Goal: Use online tool/utility: Utilize a website feature to perform a specific function

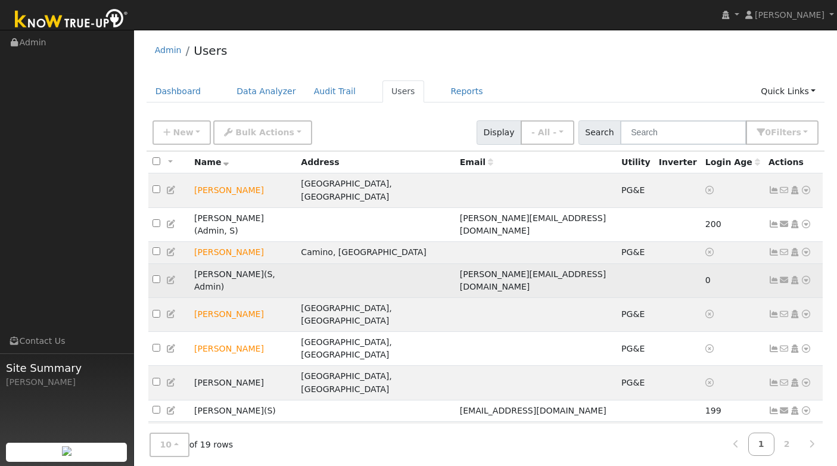
scroll to position [52, 0]
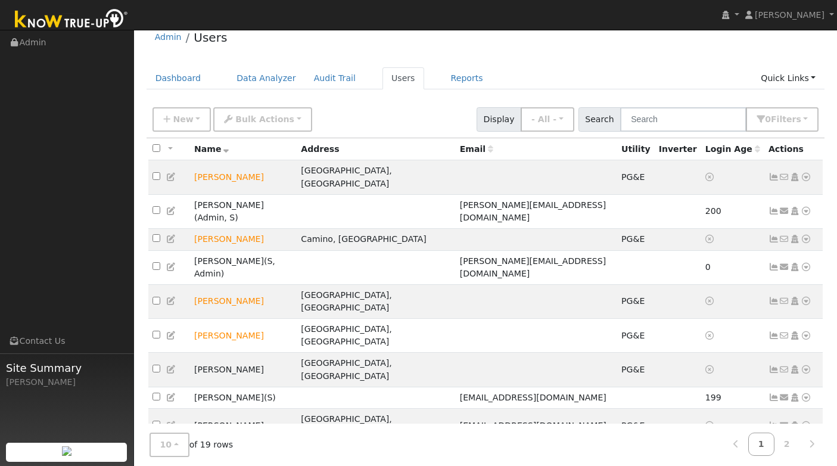
click at [806, 455] on icon at bounding box center [805, 459] width 11 height 8
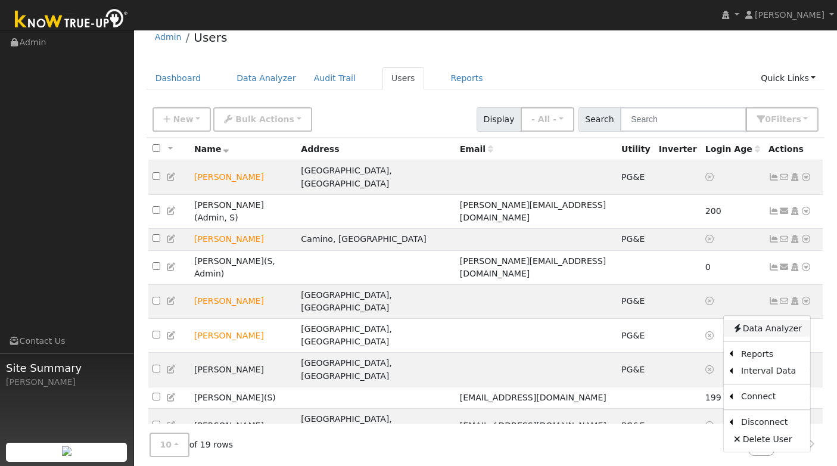
click at [769, 320] on link "Data Analyzer" at bounding box center [766, 328] width 86 height 17
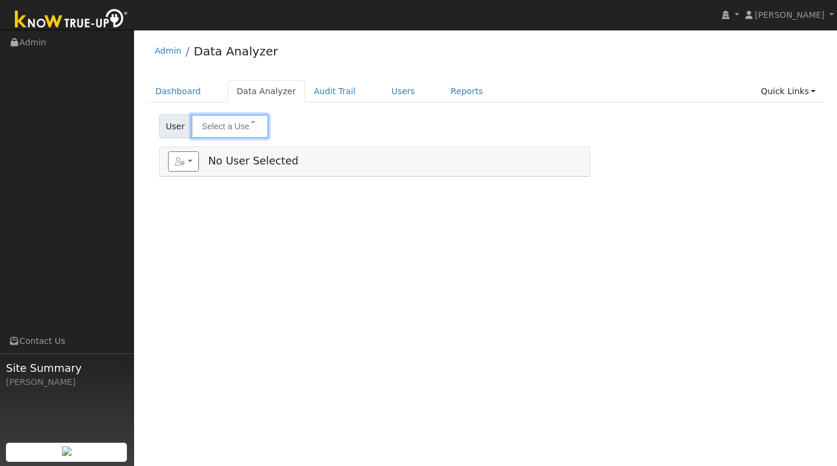
type input "[PERSON_NAME]"
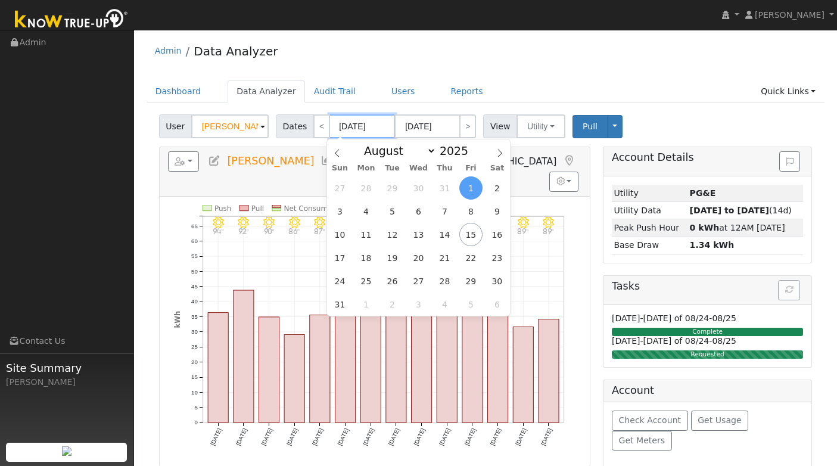
click at [357, 124] on input "08/01/2025" at bounding box center [361, 126] width 65 height 24
click at [470, 156] on span at bounding box center [474, 154] width 8 height 7
type input "2024"
click at [445, 182] on span "1" at bounding box center [444, 187] width 23 height 23
type input "08/01/2024"
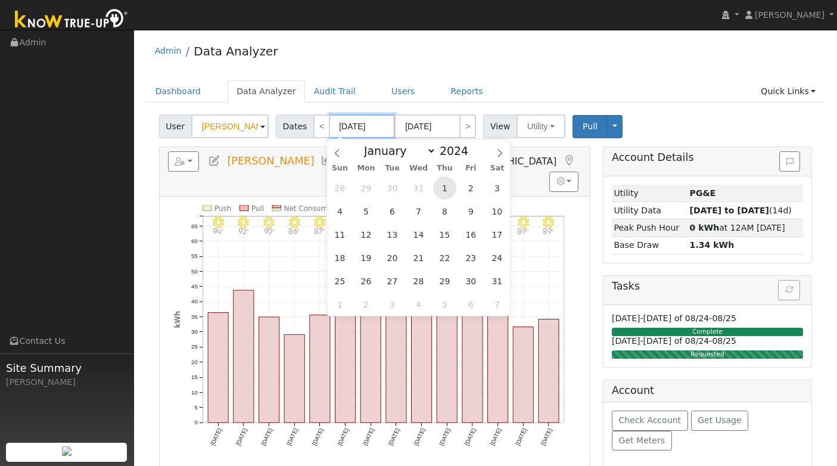
type input "08/31/2024"
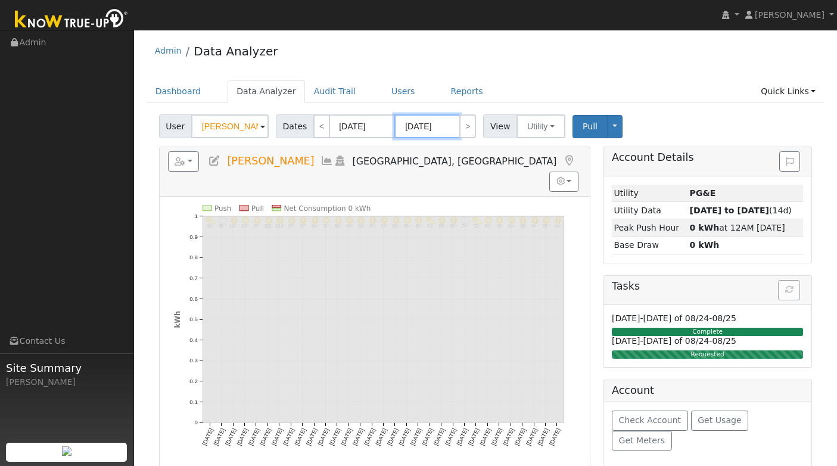
click at [444, 127] on input "08/31/2024" at bounding box center [426, 126] width 65 height 24
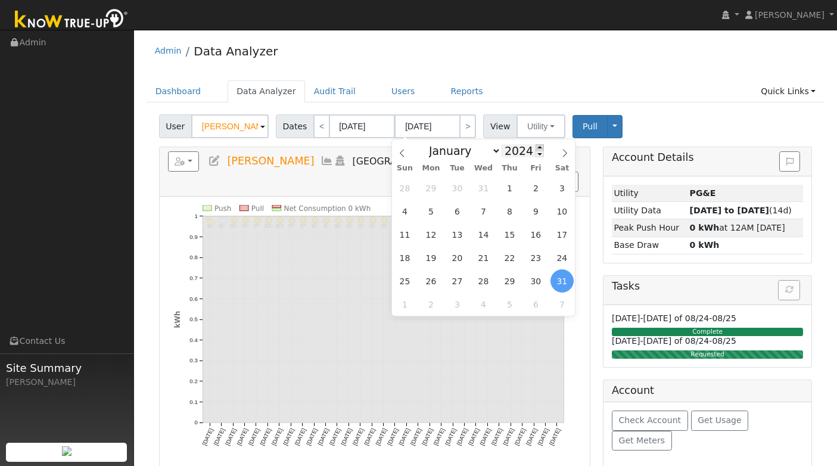
click at [535, 146] on span at bounding box center [539, 147] width 8 height 7
type input "2025"
click at [406, 154] on span at bounding box center [402, 149] width 20 height 20
select select "6"
click at [505, 285] on span "31" at bounding box center [509, 280] width 23 height 23
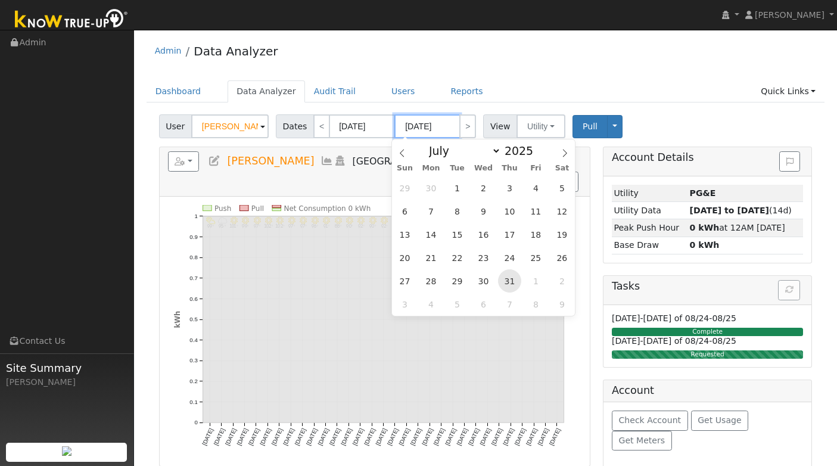
type input "07/31/2025"
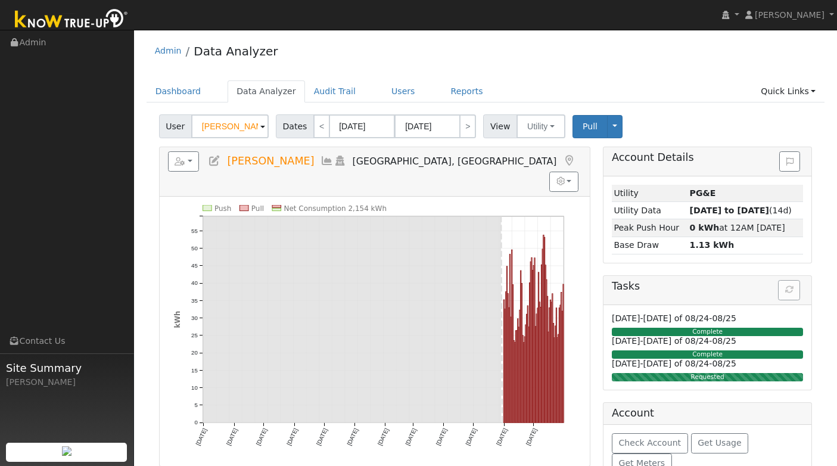
click at [561, 86] on ul "Dashboard Data Analyzer Audit Trail Users Reports Quick Links Quick Add Quick C…" at bounding box center [485, 91] width 678 height 22
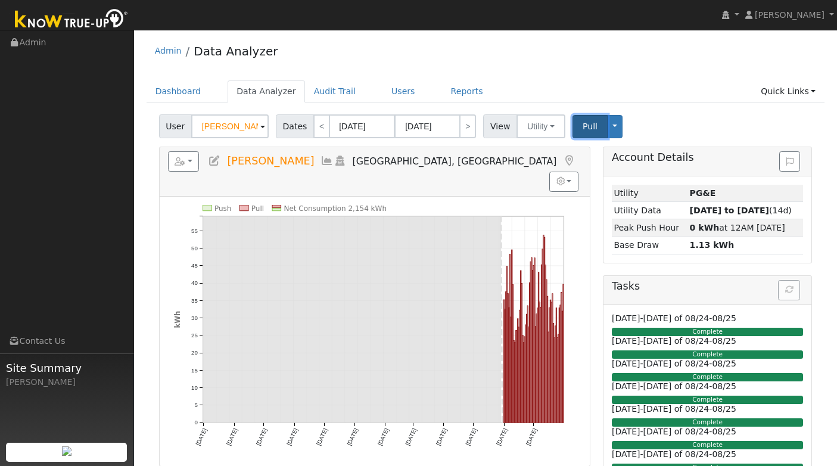
click at [582, 125] on span "Pull" at bounding box center [589, 126] width 15 height 10
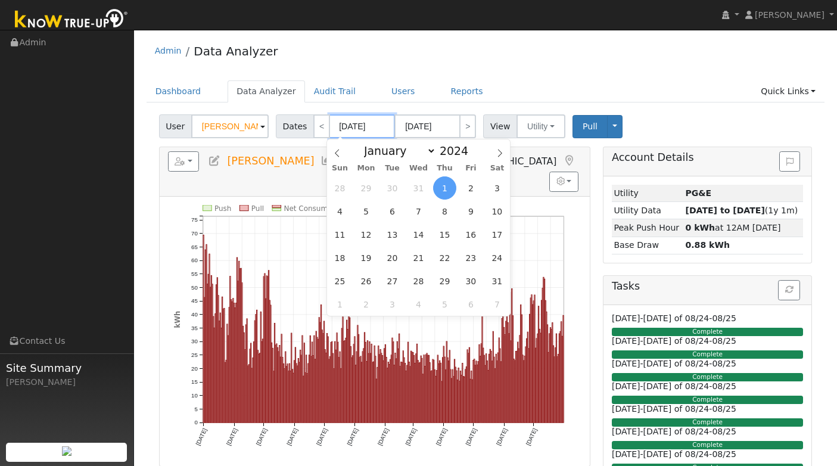
click at [372, 133] on input "08/01/2024" at bounding box center [361, 126] width 65 height 24
click at [342, 153] on span at bounding box center [337, 149] width 20 height 20
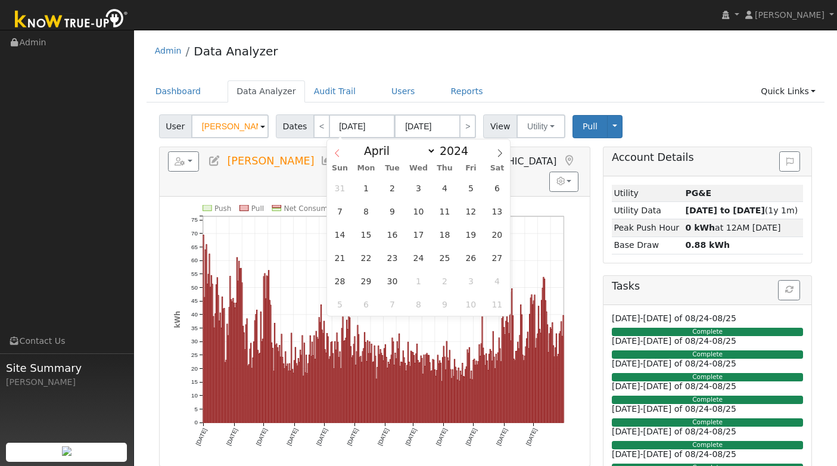
click at [342, 153] on span at bounding box center [337, 149] width 20 height 20
select select "0"
click at [368, 189] on span "1" at bounding box center [365, 187] width 23 height 23
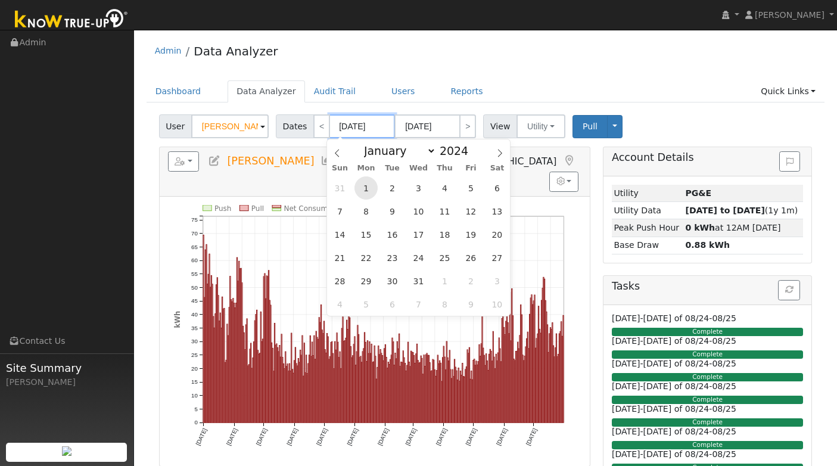
type input "01/01/2024"
type input "01/31/2024"
type input "2024"
select select "0"
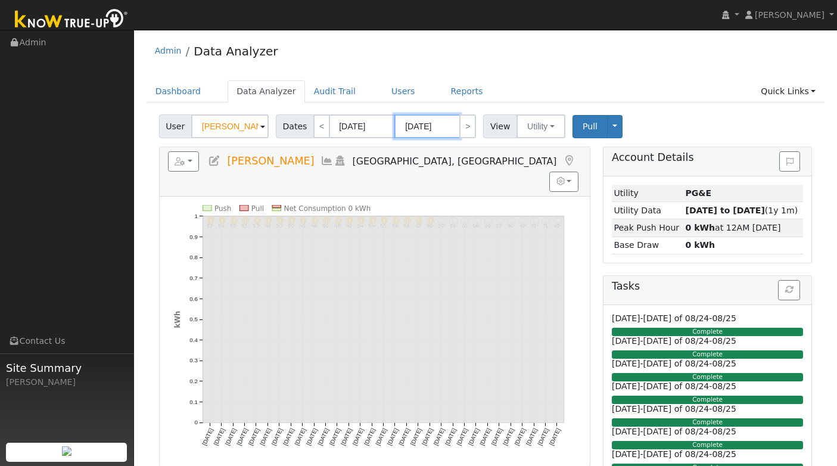
click at [442, 132] on input "01/31/2024" at bounding box center [426, 126] width 65 height 24
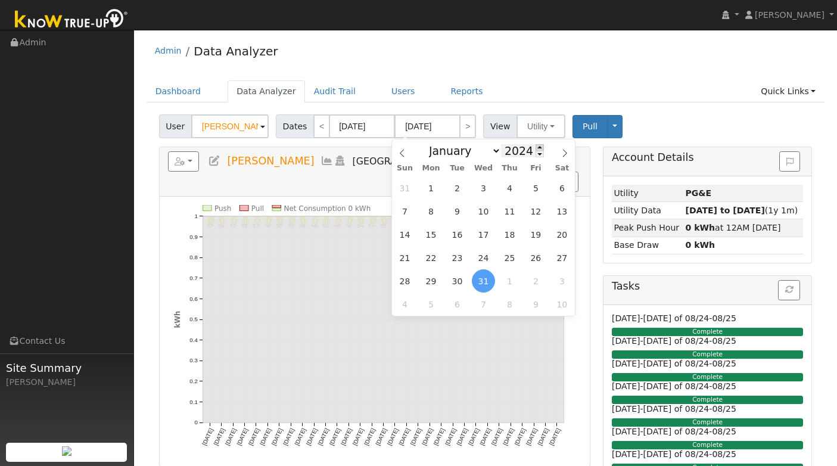
click at [538, 147] on span at bounding box center [539, 147] width 8 height 7
type input "2025"
click at [561, 154] on icon at bounding box center [564, 153] width 8 height 8
click at [398, 151] on icon at bounding box center [402, 153] width 8 height 8
select select "0"
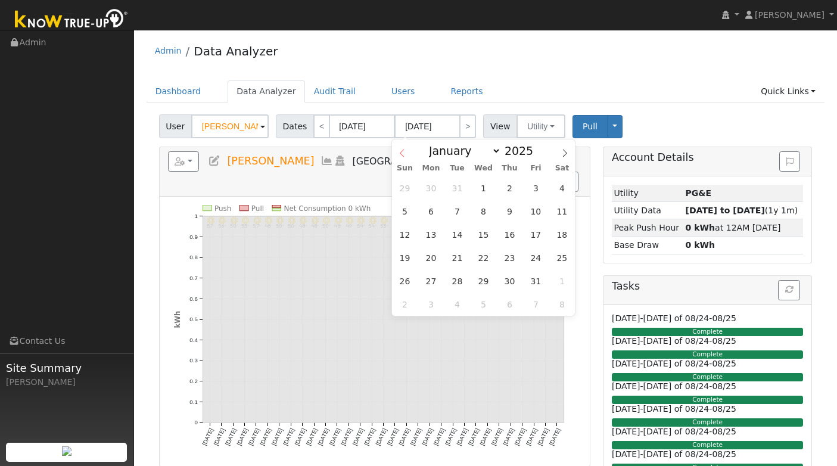
click at [398, 151] on icon at bounding box center [402, 153] width 8 height 8
type input "2024"
select select "11"
click at [537, 147] on span at bounding box center [539, 147] width 8 height 7
type input "2025"
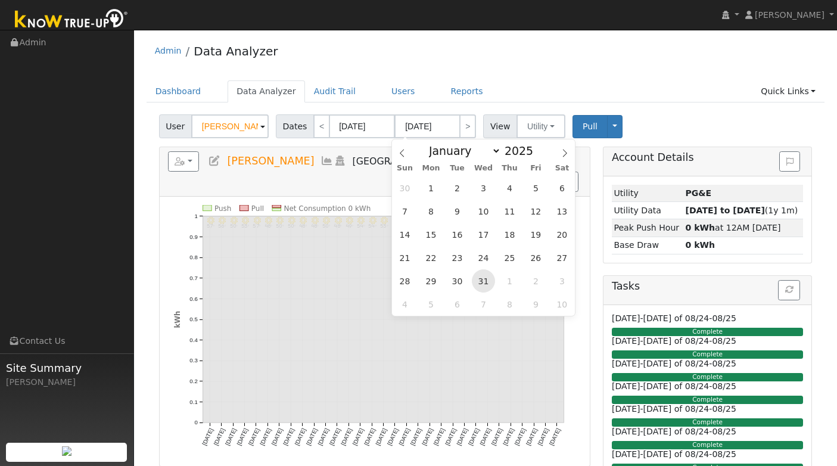
click at [487, 278] on span "31" at bounding box center [483, 280] width 23 height 23
type input "12/31/2025"
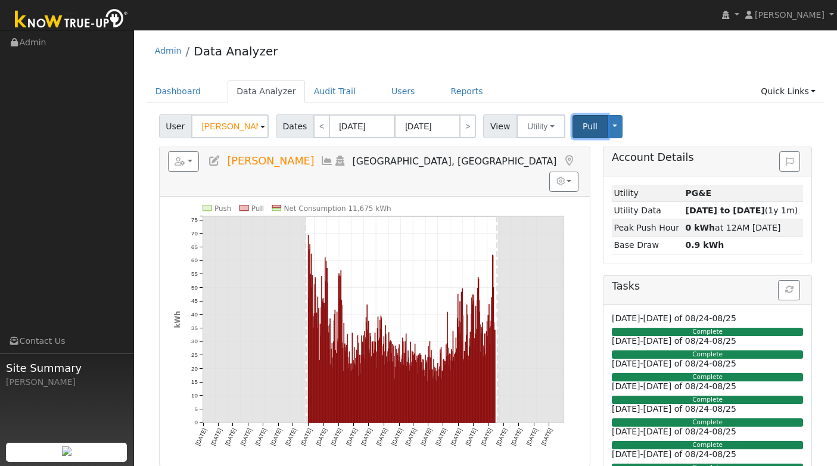
click at [586, 133] on button "Pull" at bounding box center [589, 126] width 35 height 23
click at [447, 123] on input "12/31/2025" at bounding box center [426, 126] width 65 height 24
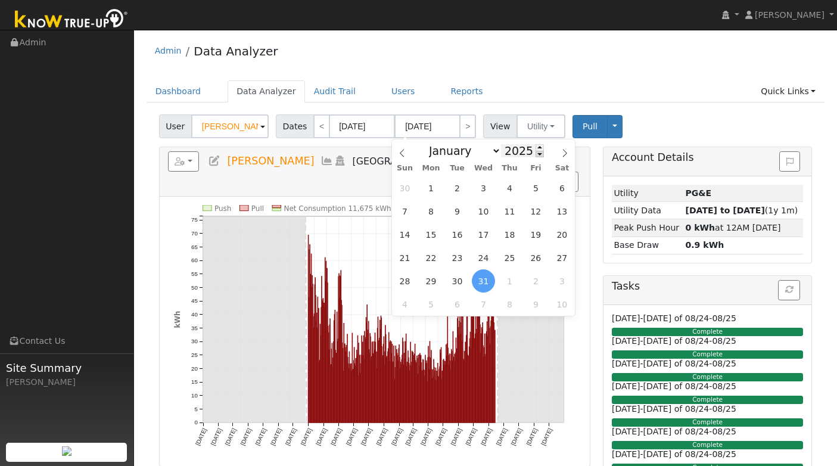
click at [535, 156] on span at bounding box center [539, 154] width 8 height 7
type input "2024"
click at [458, 274] on span "31" at bounding box center [456, 280] width 23 height 23
type input "12/31/2024"
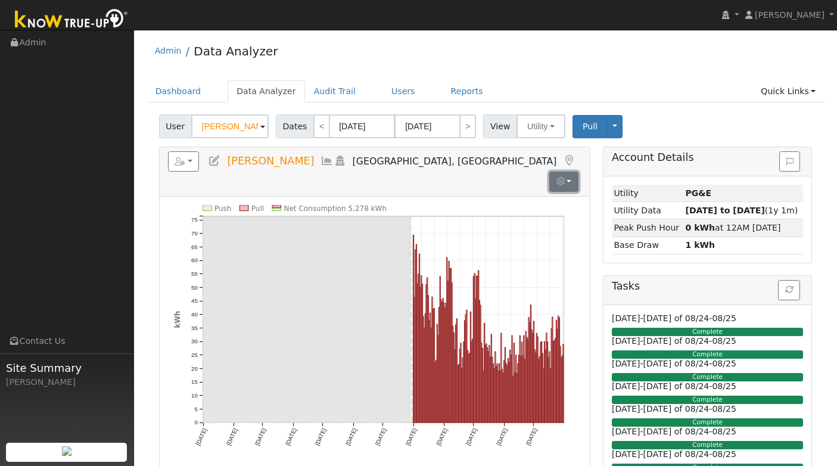
click at [557, 171] on button "button" at bounding box center [563, 181] width 29 height 20
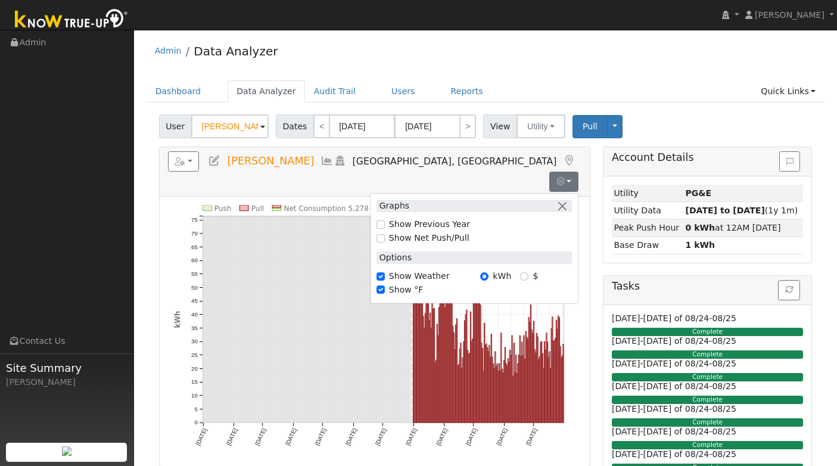
click at [458, 218] on label "Show Previous Year" at bounding box center [429, 224] width 81 height 13
click at [385, 220] on input "Show Previous Year" at bounding box center [380, 224] width 8 height 8
checkbox input "true"
click at [349, 328] on rect at bounding box center [306, 319] width 208 height 206
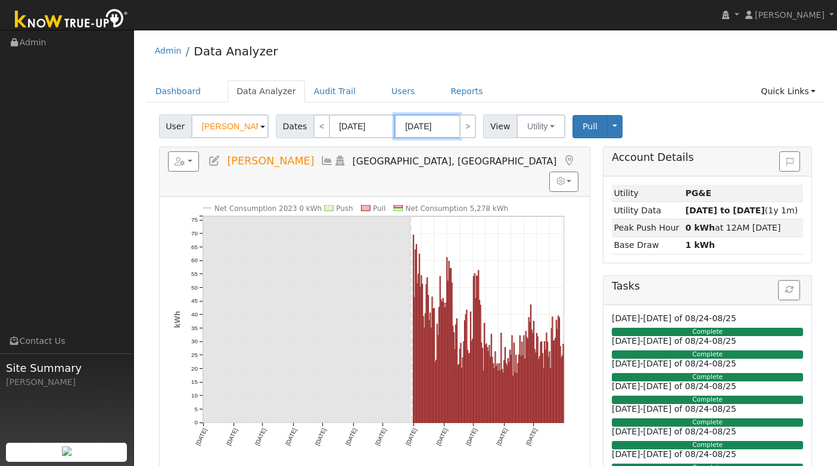
click at [416, 128] on input "12/31/2024" at bounding box center [426, 126] width 65 height 24
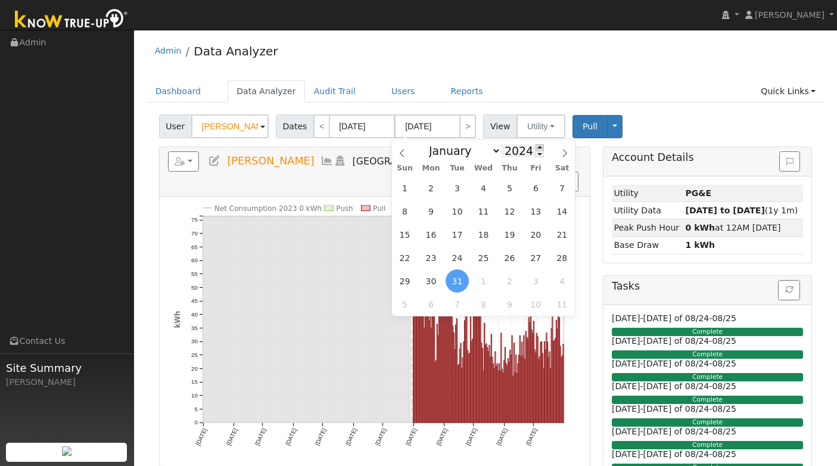
click at [535, 147] on span at bounding box center [539, 147] width 8 height 7
type input "2025"
click at [402, 154] on icon at bounding box center [402, 153] width 8 height 8
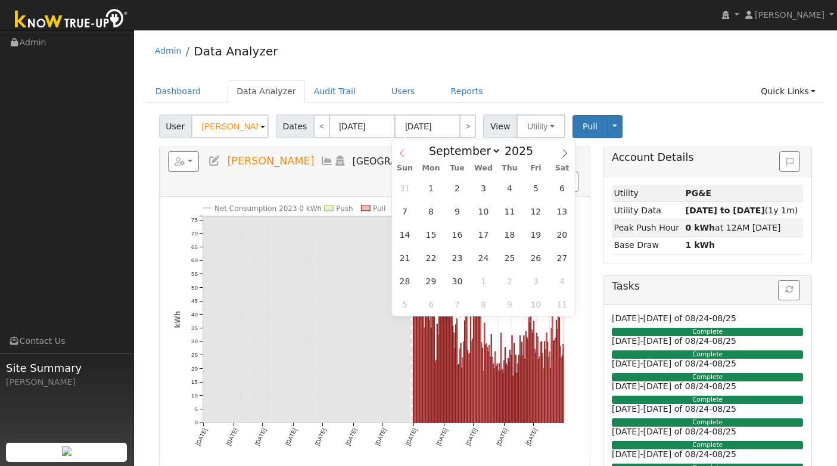
click at [402, 154] on icon at bounding box center [402, 153] width 8 height 8
select select "7"
click at [539, 238] on span "15" at bounding box center [535, 234] width 23 height 23
type input "[DATE]"
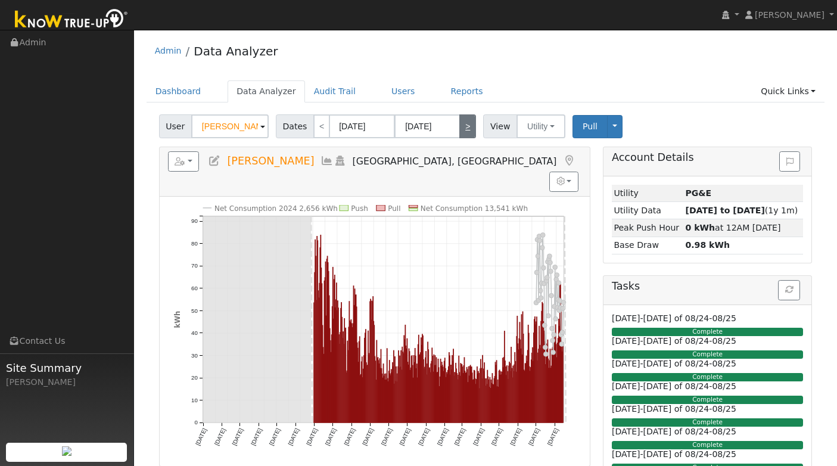
click at [469, 132] on link ">" at bounding box center [467, 126] width 17 height 24
type input "08/16/2025"
type input "03/31/2027"
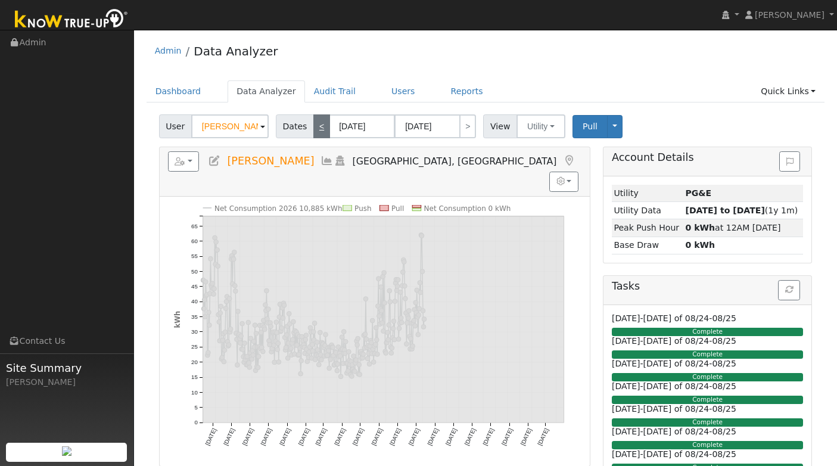
click at [317, 129] on link "<" at bounding box center [321, 126] width 17 height 24
type input "01/01/2024"
type input "[DATE]"
type input "2024"
select select "0"
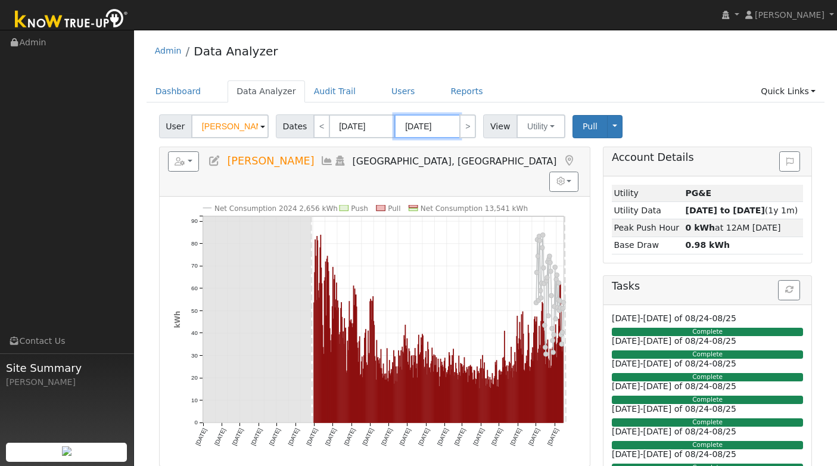
click at [435, 129] on input "[DATE]" at bounding box center [426, 126] width 65 height 24
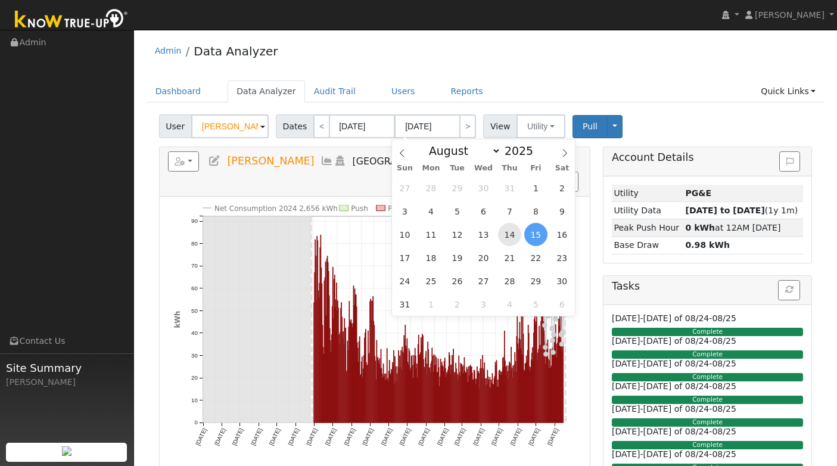
click at [509, 242] on span "14" at bounding box center [509, 234] width 23 height 23
type input "08/14/2025"
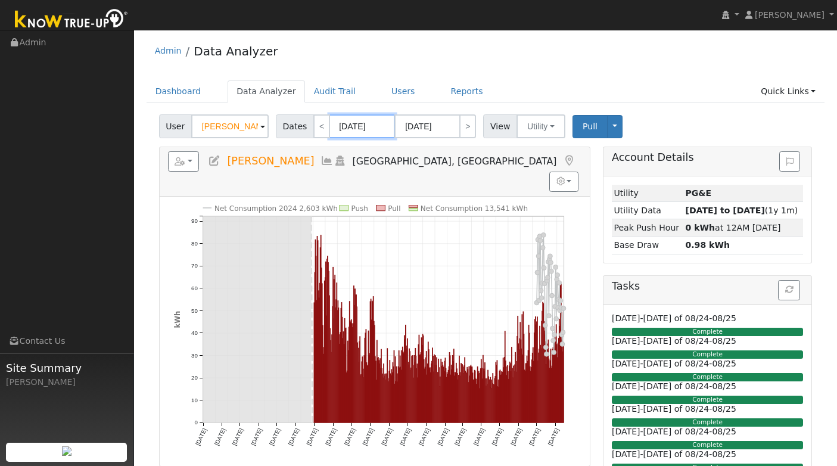
click at [365, 128] on input "01/01/2024" at bounding box center [361, 126] width 65 height 24
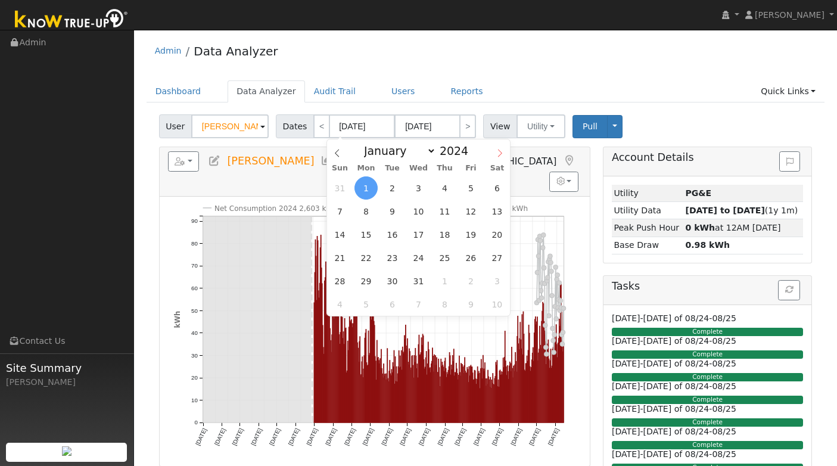
click at [500, 149] on icon at bounding box center [499, 153] width 8 height 8
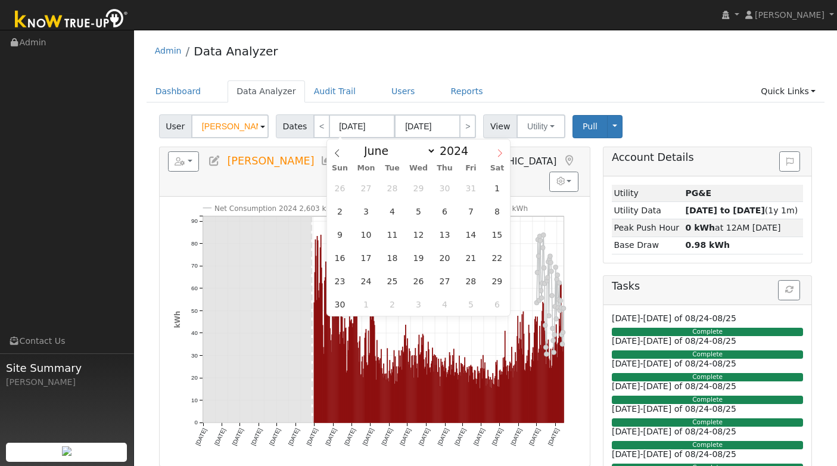
click at [500, 149] on icon at bounding box center [499, 153] width 8 height 8
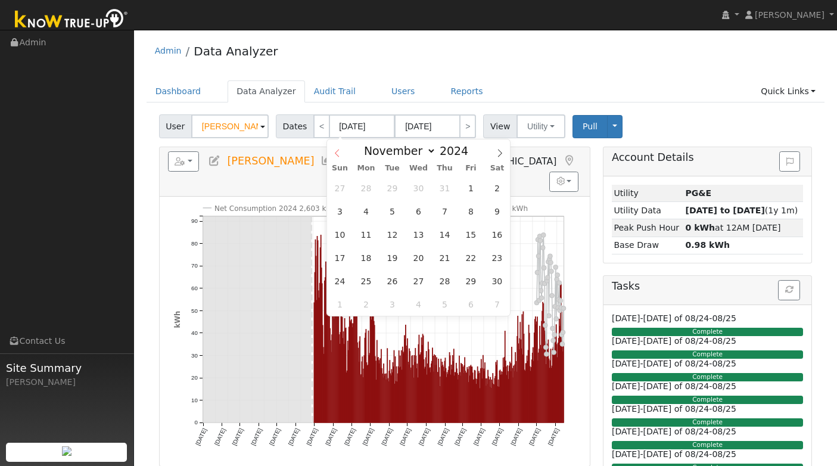
click at [337, 155] on icon at bounding box center [337, 153] width 8 height 8
click at [341, 155] on span at bounding box center [337, 149] width 20 height 20
select select "6"
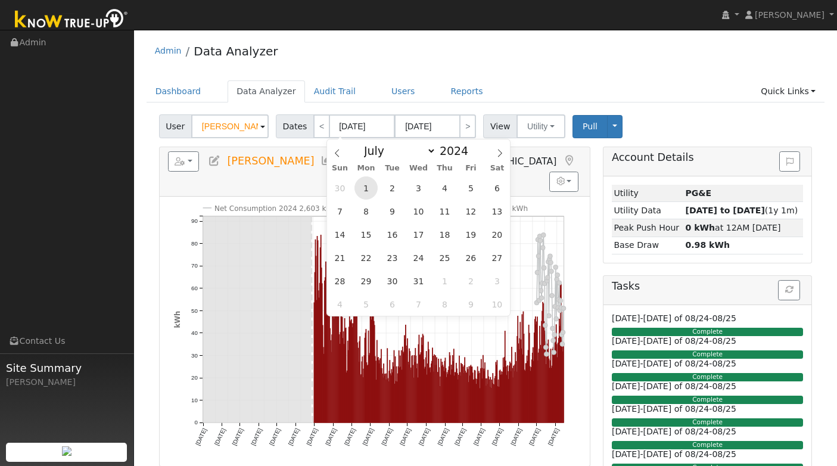
click at [366, 192] on span "1" at bounding box center [365, 187] width 23 height 23
type input "07/01/2024"
type input "07/31/2024"
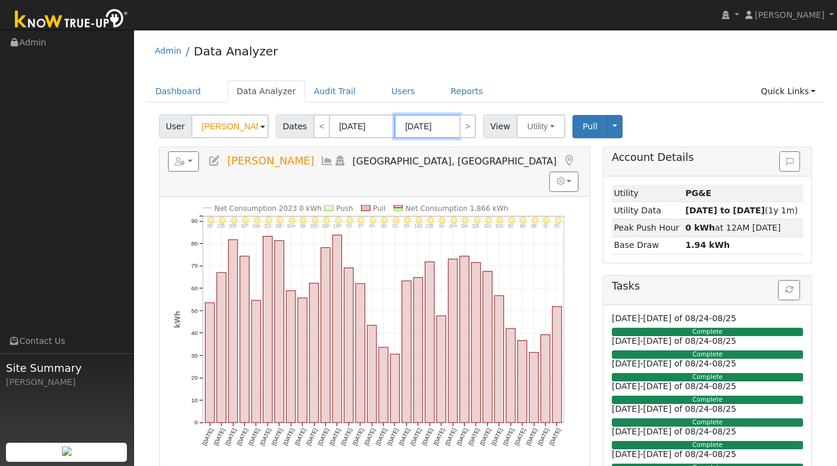
click at [445, 133] on input "07/31/2024" at bounding box center [426, 126] width 65 height 24
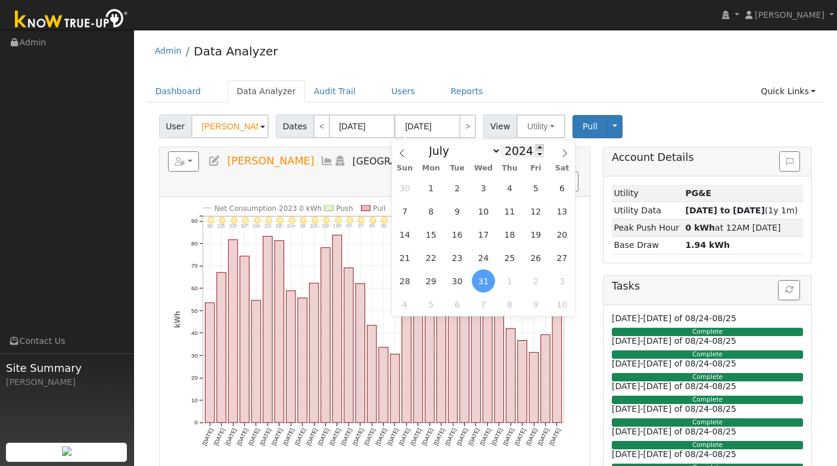
click at [535, 146] on span at bounding box center [539, 147] width 8 height 7
type input "2025"
click at [403, 155] on icon at bounding box center [402, 153] width 8 height 8
select select "5"
click at [434, 282] on span "30" at bounding box center [430, 280] width 23 height 23
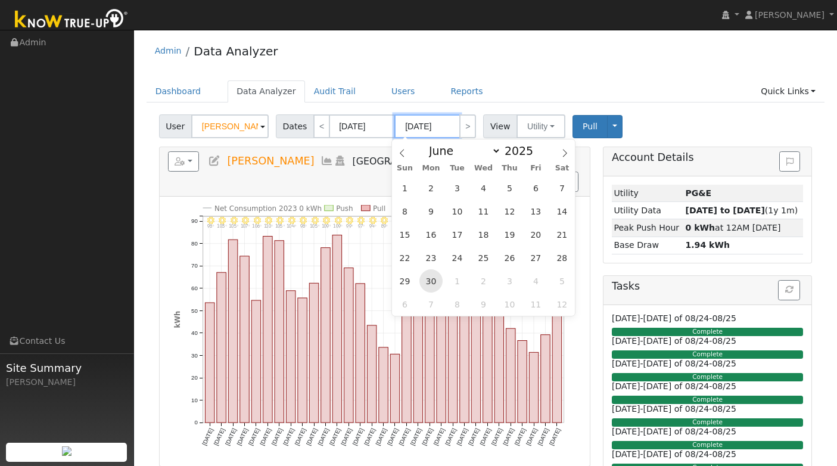
type input "06/30/2025"
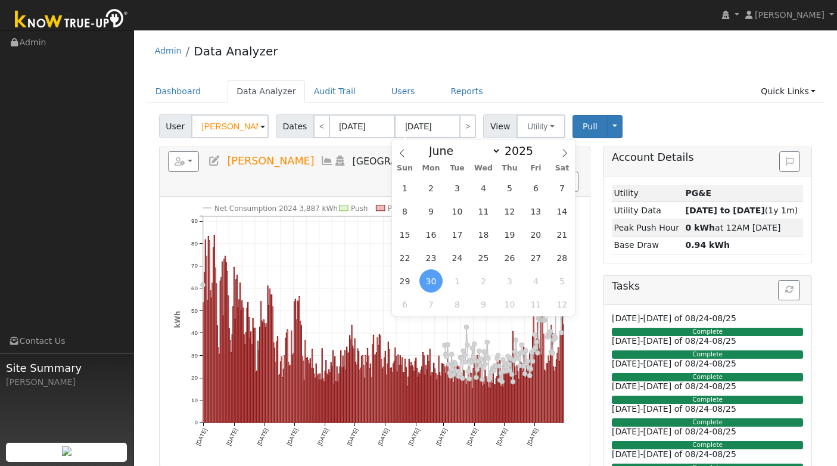
click at [704, 132] on div "User Krista Crookham Account Default Account Default Account 4151 Alta Sierra W…" at bounding box center [485, 124] width 657 height 28
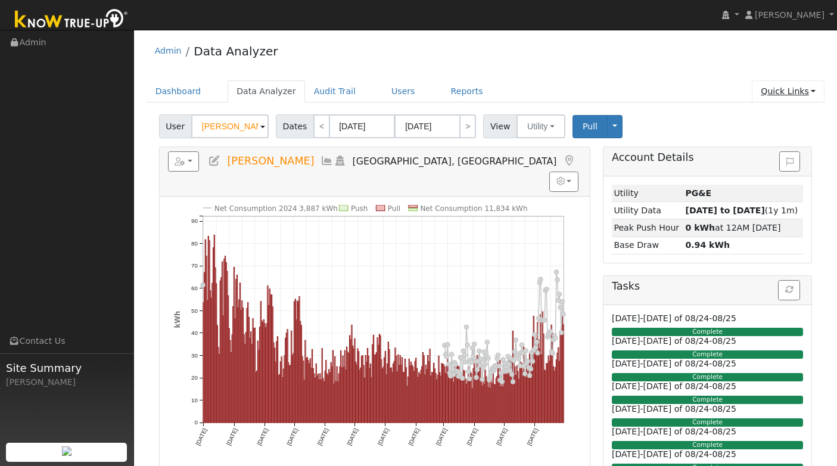
click at [810, 89] on link "Quick Links" at bounding box center [787, 91] width 73 height 22
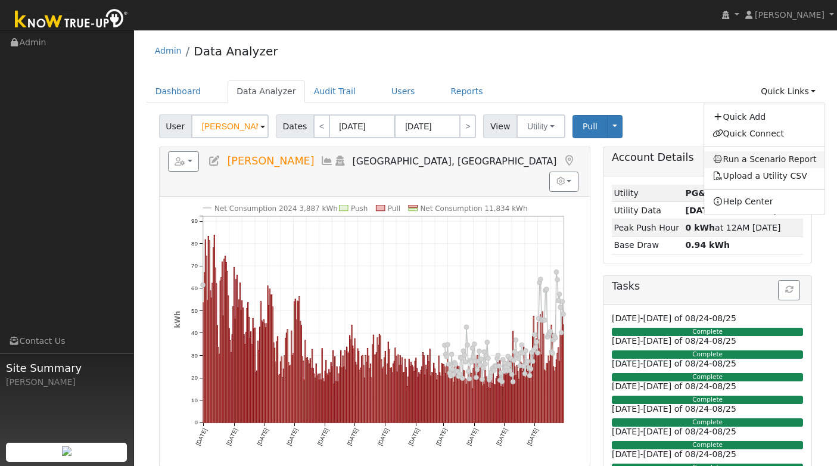
click at [775, 154] on link "Run a Scenario Report" at bounding box center [764, 159] width 121 height 17
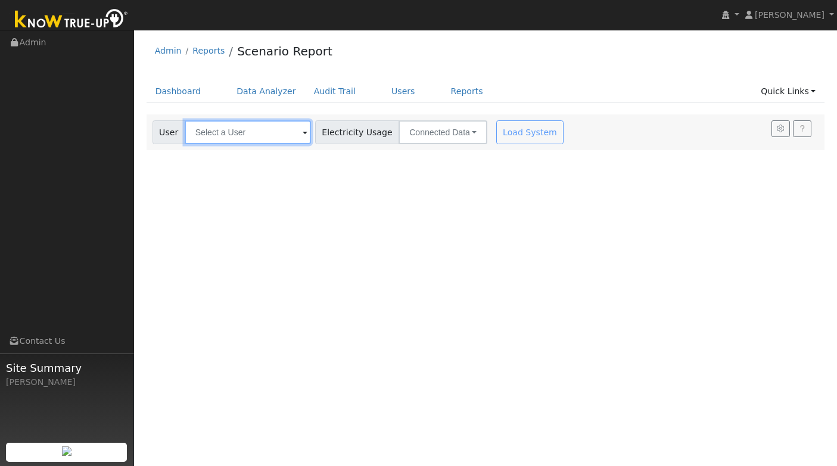
click at [285, 139] on input "text" at bounding box center [248, 132] width 126 height 24
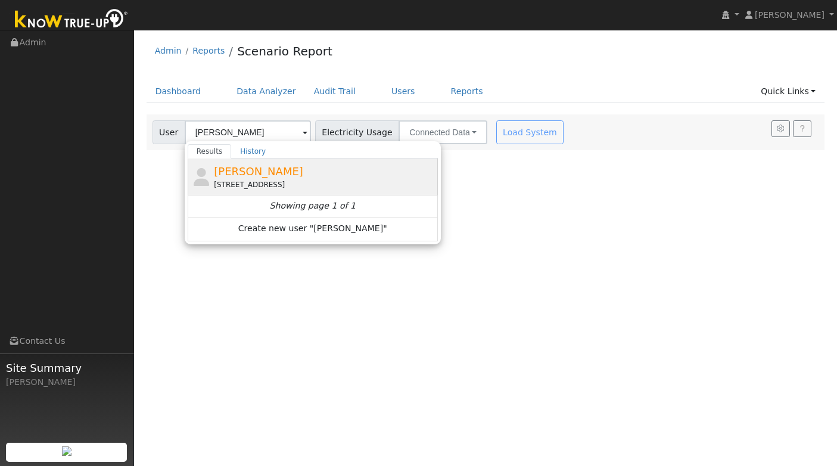
click at [280, 173] on span "[PERSON_NAME]" at bounding box center [258, 171] width 89 height 13
type input "[PERSON_NAME]"
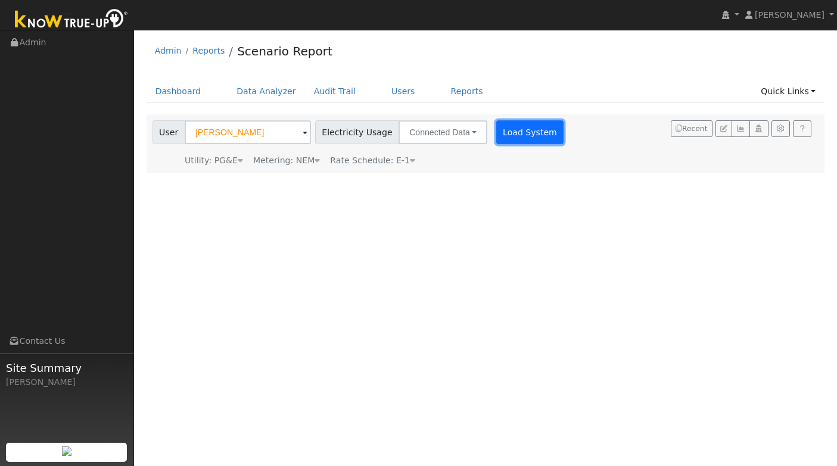
click at [532, 140] on button "Load System" at bounding box center [530, 132] width 68 height 24
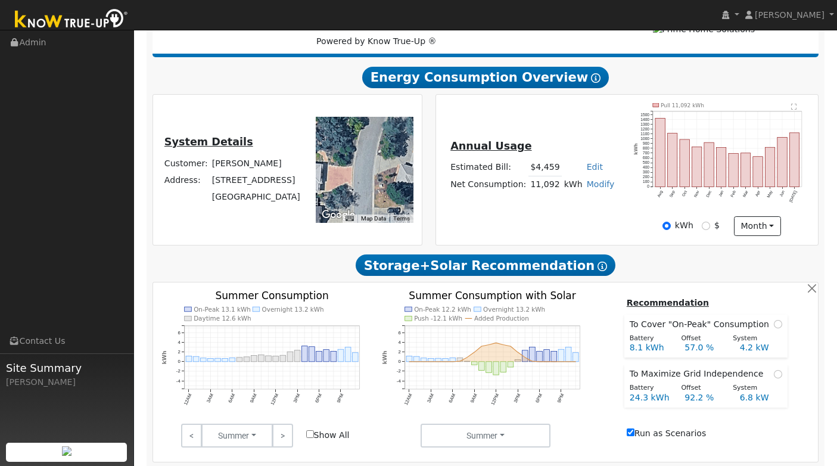
scroll to position [180, 0]
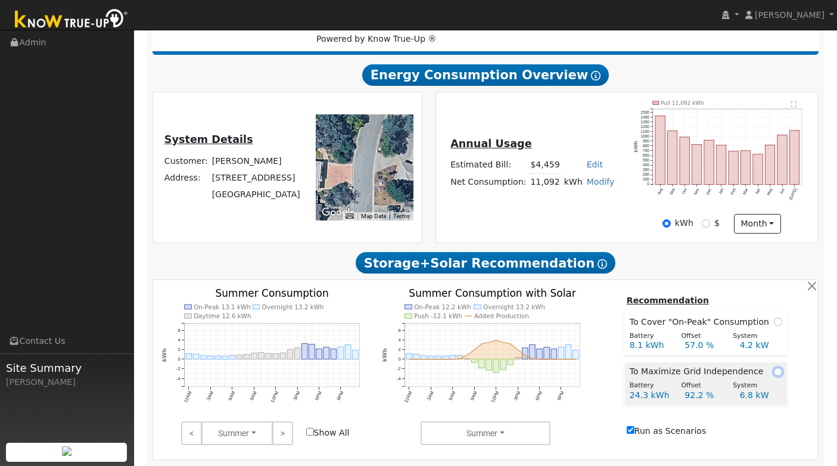
click at [776, 376] on input "radio" at bounding box center [777, 371] width 8 height 8
radio input "true"
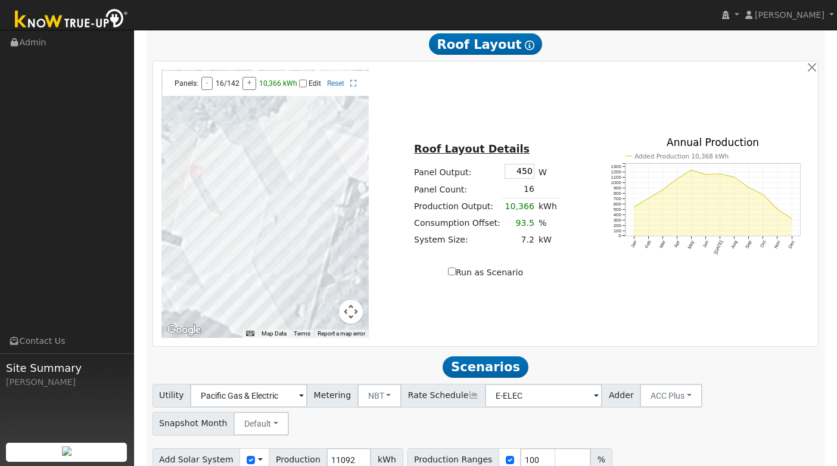
scroll to position [616, 0]
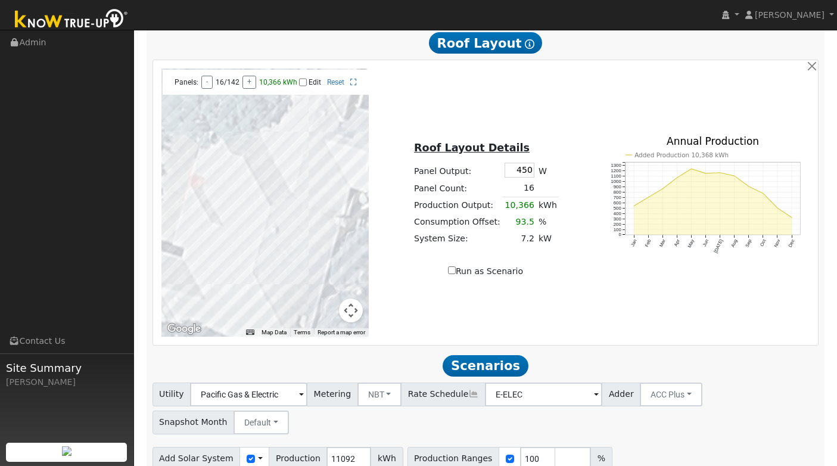
drag, startPoint x: 316, startPoint y: 269, endPoint x: 317, endPoint y: 282, distance: 13.2
click at [317, 282] on div at bounding box center [265, 202] width 208 height 268
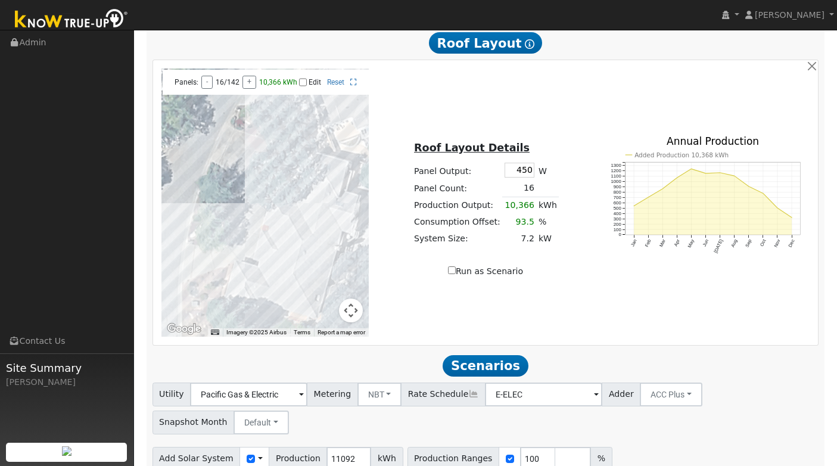
drag, startPoint x: 277, startPoint y: 295, endPoint x: 285, endPoint y: 292, distance: 8.7
click at [285, 292] on div at bounding box center [265, 202] width 208 height 268
click at [291, 289] on div at bounding box center [265, 202] width 208 height 268
click at [289, 295] on div at bounding box center [265, 202] width 208 height 268
click at [282, 295] on div at bounding box center [265, 202] width 208 height 268
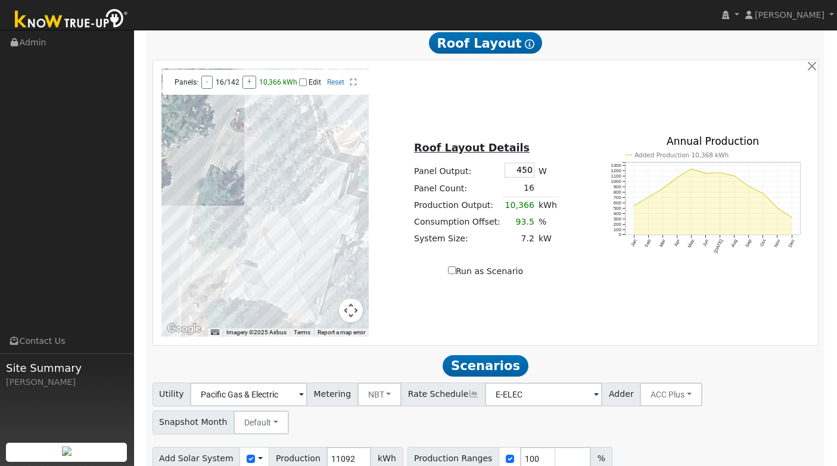
click at [304, 86] on input "Edit" at bounding box center [303, 82] width 8 height 8
click at [284, 296] on div at bounding box center [265, 202] width 208 height 268
click at [289, 296] on div at bounding box center [265, 202] width 208 height 268
click at [291, 286] on div at bounding box center [265, 202] width 208 height 268
click at [270, 269] on div at bounding box center [265, 202] width 208 height 268
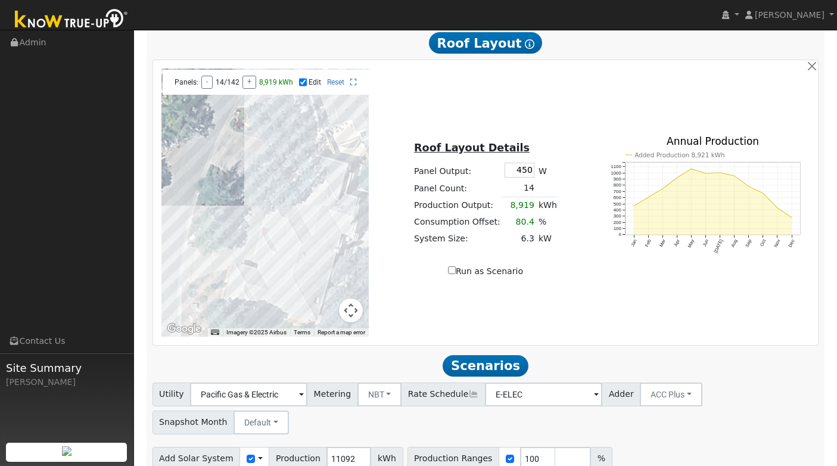
click at [272, 270] on div at bounding box center [265, 202] width 208 height 268
click at [276, 270] on div at bounding box center [265, 202] width 208 height 268
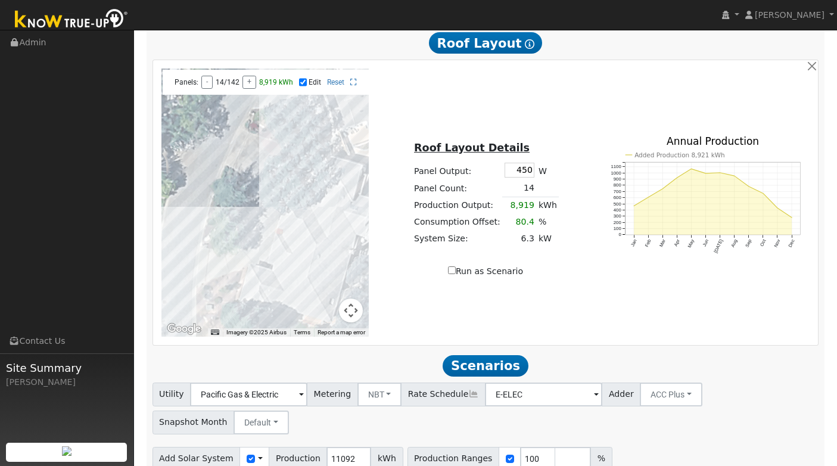
drag, startPoint x: 274, startPoint y: 271, endPoint x: 286, endPoint y: 272, distance: 12.6
click at [290, 272] on div at bounding box center [265, 202] width 208 height 268
click at [289, 272] on div at bounding box center [265, 202] width 208 height 268
click at [294, 273] on div at bounding box center [265, 202] width 208 height 268
click at [298, 273] on div at bounding box center [265, 202] width 208 height 268
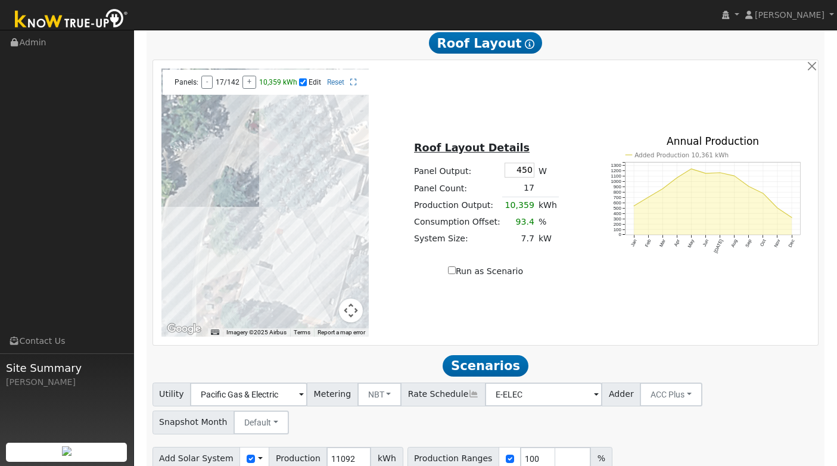
click at [302, 273] on div at bounding box center [265, 202] width 208 height 268
click at [305, 267] on div at bounding box center [265, 202] width 208 height 268
click at [302, 265] on div at bounding box center [265, 202] width 208 height 268
click at [301, 265] on div at bounding box center [265, 202] width 208 height 268
click at [293, 257] on div at bounding box center [265, 202] width 208 height 268
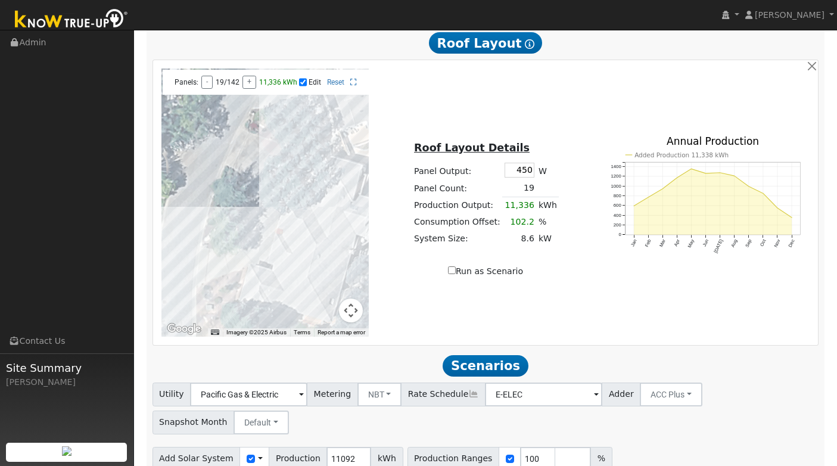
click at [295, 260] on div at bounding box center [265, 202] width 208 height 268
click at [300, 261] on div at bounding box center [265, 202] width 208 height 268
click at [296, 259] on div at bounding box center [265, 202] width 208 height 268
click at [301, 266] on div at bounding box center [265, 202] width 208 height 268
click at [301, 254] on div at bounding box center [265, 202] width 208 height 268
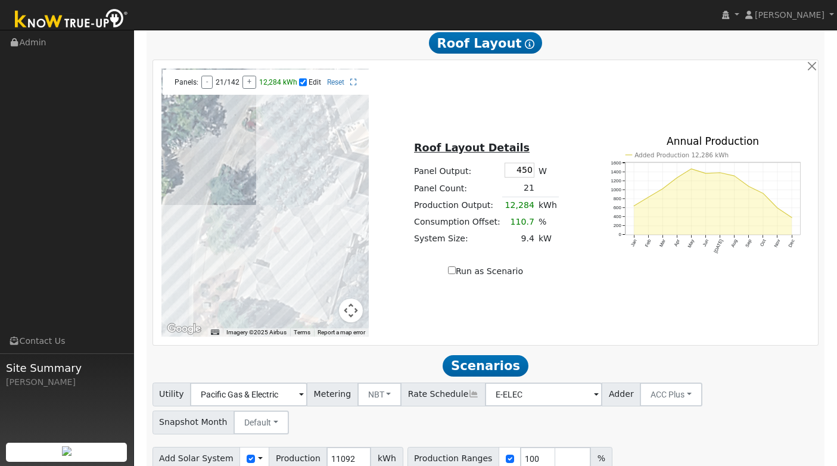
click at [304, 254] on div at bounding box center [265, 202] width 208 height 268
click at [303, 246] on div at bounding box center [265, 202] width 208 height 268
click at [299, 244] on div at bounding box center [265, 202] width 208 height 268
click at [306, 245] on div at bounding box center [265, 202] width 208 height 268
click at [308, 270] on div at bounding box center [265, 202] width 208 height 268
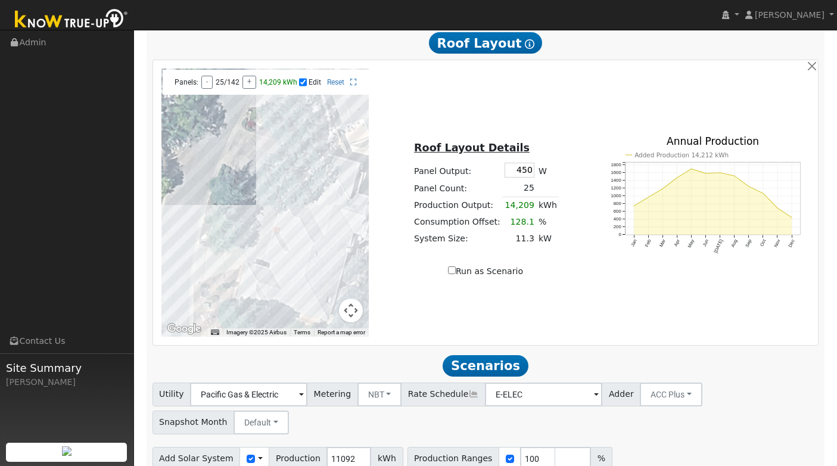
click at [304, 264] on div at bounding box center [265, 202] width 208 height 268
click at [258, 274] on div at bounding box center [265, 202] width 208 height 268
click at [263, 274] on div at bounding box center [265, 202] width 208 height 268
click at [263, 284] on div at bounding box center [265, 202] width 208 height 268
click at [266, 284] on div at bounding box center [265, 202] width 208 height 268
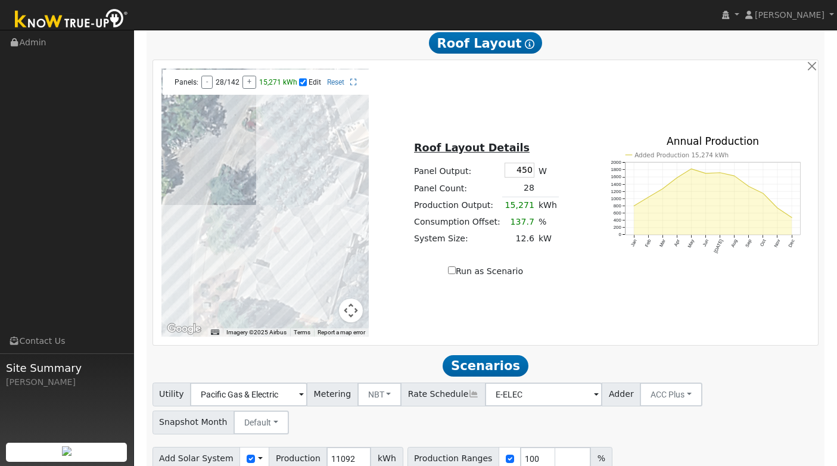
click at [270, 285] on div at bounding box center [265, 202] width 208 height 268
click at [329, 244] on div at bounding box center [265, 202] width 208 height 268
click at [329, 247] on div at bounding box center [265, 202] width 208 height 268
click at [326, 245] on div at bounding box center [265, 202] width 208 height 268
click at [329, 236] on div at bounding box center [265, 202] width 208 height 268
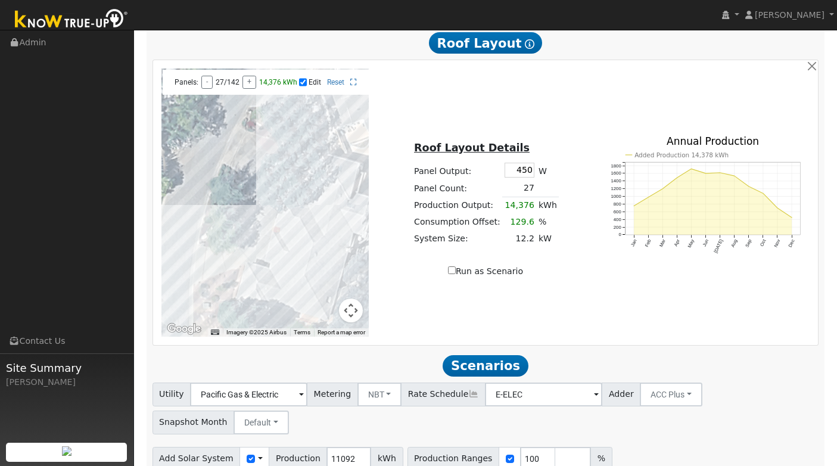
click at [333, 236] on div at bounding box center [265, 202] width 208 height 268
click at [333, 229] on div at bounding box center [265, 202] width 208 height 268
click at [331, 227] on div at bounding box center [265, 202] width 208 height 268
click at [340, 227] on div at bounding box center [265, 202] width 208 height 268
click at [336, 219] on div at bounding box center [265, 202] width 208 height 268
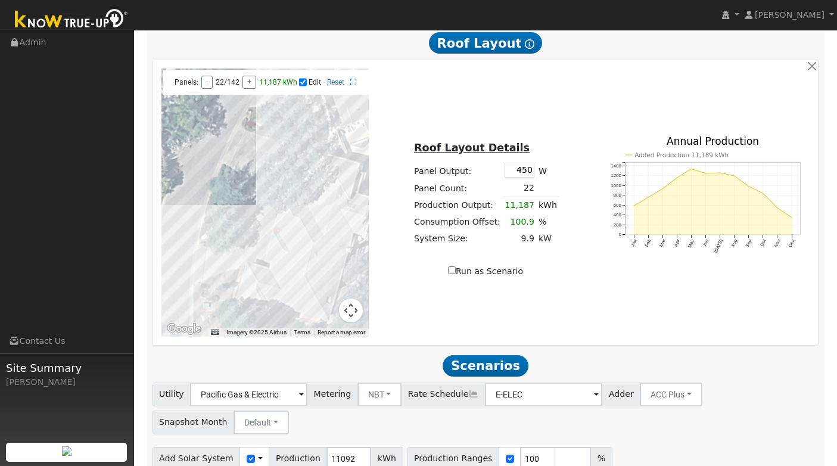
click at [334, 218] on div at bounding box center [265, 202] width 208 height 268
click at [336, 210] on div at bounding box center [265, 202] width 208 height 268
click at [356, 220] on div at bounding box center [265, 202] width 208 height 268
click at [357, 224] on div at bounding box center [265, 202] width 208 height 268
click at [357, 230] on div at bounding box center [265, 202] width 208 height 268
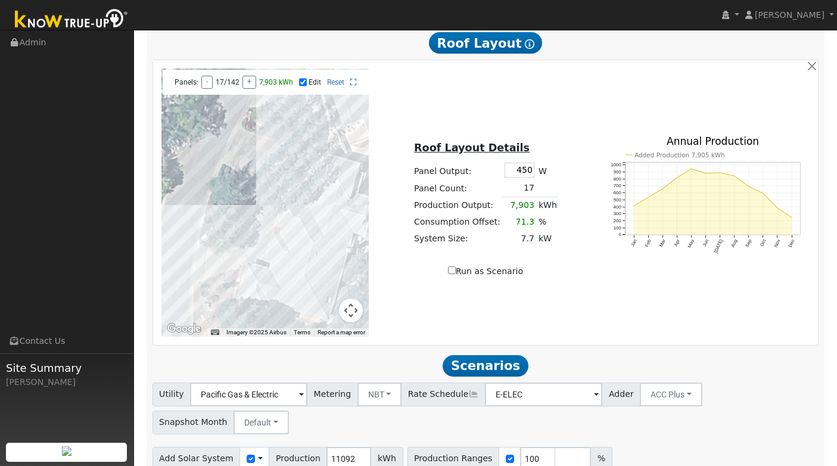
click at [349, 221] on div at bounding box center [265, 202] width 208 height 268
click at [287, 277] on div at bounding box center [265, 202] width 208 height 268
click at [292, 278] on div at bounding box center [265, 202] width 208 height 268
click at [268, 294] on div at bounding box center [265, 202] width 208 height 268
click at [273, 295] on div at bounding box center [265, 202] width 208 height 268
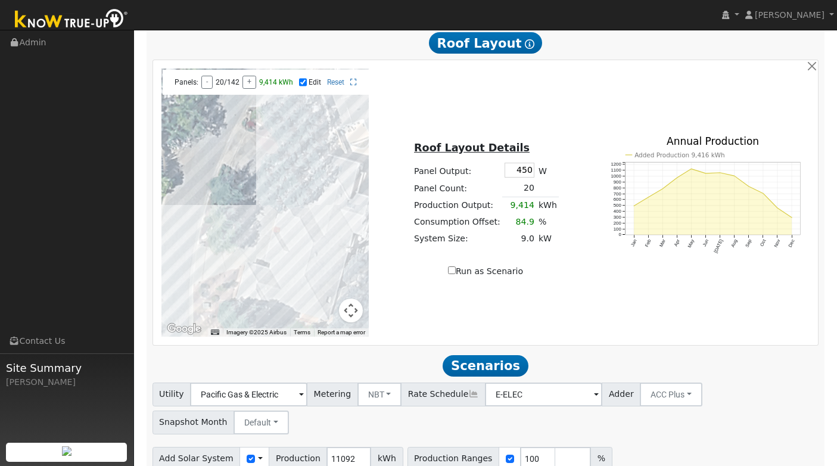
click at [301, 234] on div at bounding box center [265, 202] width 208 height 268
click at [294, 242] on div at bounding box center [265, 202] width 208 height 268
click at [296, 232] on div at bounding box center [265, 202] width 208 height 268
click at [306, 86] on input "Edit" at bounding box center [303, 82] width 8 height 8
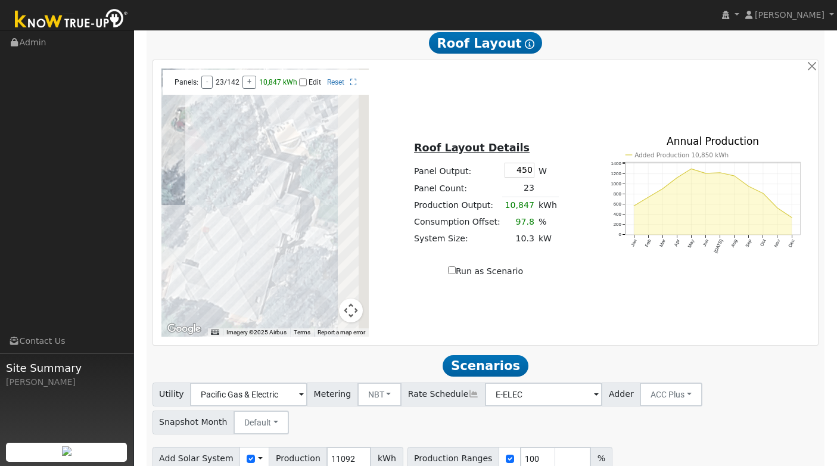
drag, startPoint x: 324, startPoint y: 212, endPoint x: 245, endPoint y: 212, distance: 79.2
click at [245, 212] on div at bounding box center [265, 202] width 208 height 268
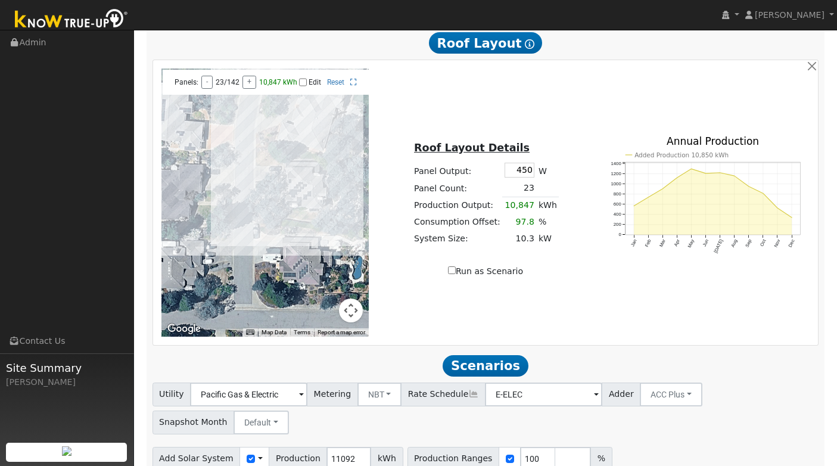
drag, startPoint x: 232, startPoint y: 272, endPoint x: 297, endPoint y: 154, distance: 134.9
click at [297, 154] on div at bounding box center [265, 202] width 208 height 268
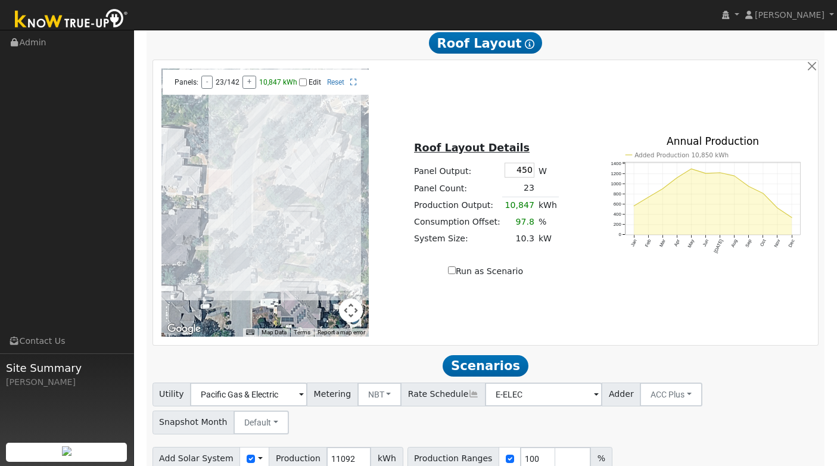
drag, startPoint x: 225, startPoint y: 217, endPoint x: 225, endPoint y: 263, distance: 45.3
click at [225, 263] on div at bounding box center [265, 202] width 208 height 268
click at [293, 184] on div at bounding box center [265, 202] width 208 height 268
click at [303, 86] on input "Edit" at bounding box center [303, 82] width 8 height 8
click at [297, 173] on div at bounding box center [265, 202] width 208 height 268
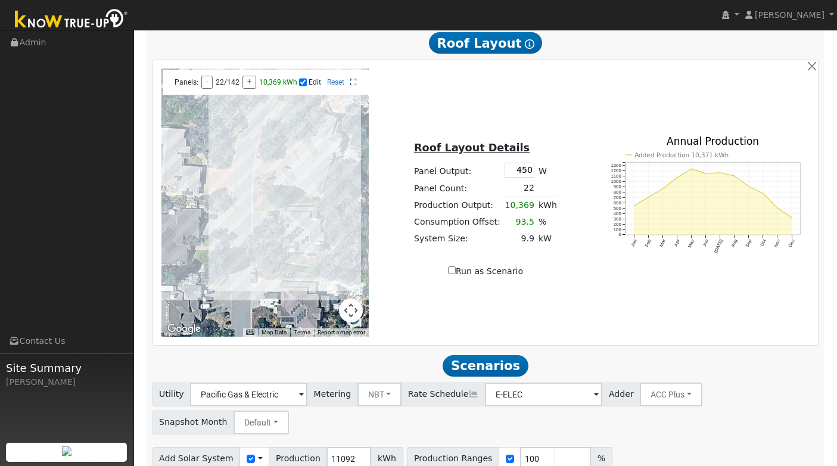
click at [355, 85] on icon at bounding box center [353, 82] width 7 height 7
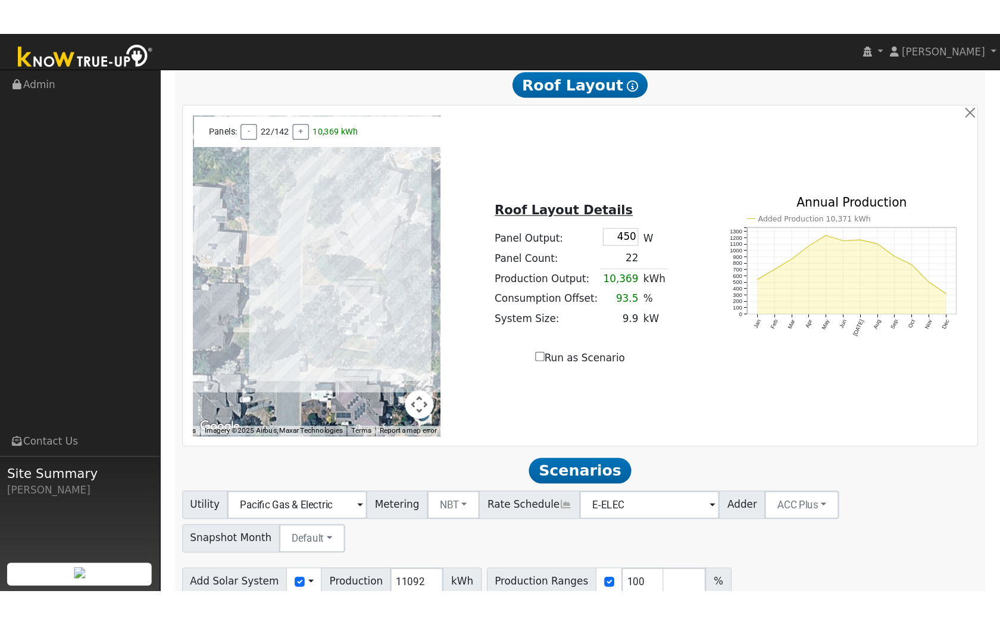
scroll to position [550, 0]
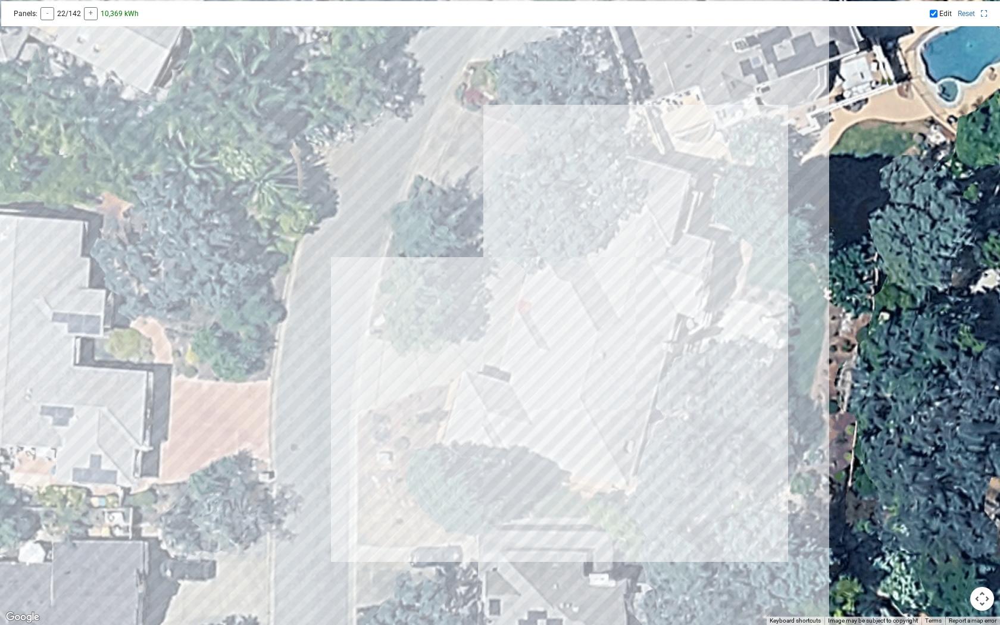
click at [557, 327] on div at bounding box center [500, 312] width 1000 height 625
click at [562, 304] on div at bounding box center [500, 312] width 1000 height 625
click at [572, 305] on div at bounding box center [500, 312] width 1000 height 625
click at [569, 330] on div at bounding box center [500, 312] width 1000 height 625
click at [576, 330] on div at bounding box center [500, 312] width 1000 height 625
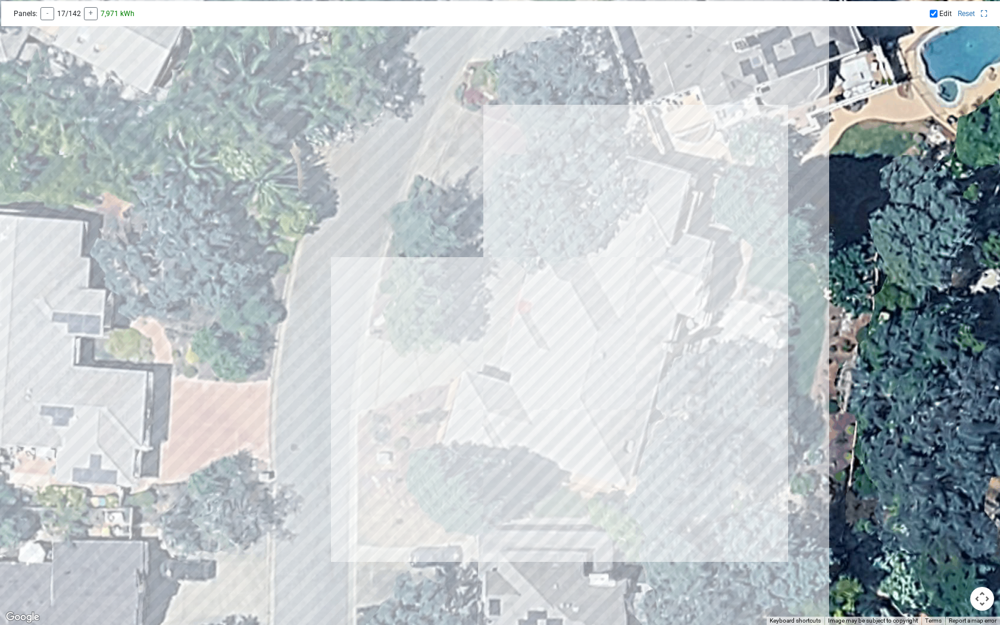
click at [582, 330] on div at bounding box center [500, 312] width 1000 height 625
click at [578, 347] on div at bounding box center [500, 312] width 1000 height 625
click at [572, 347] on div at bounding box center [500, 312] width 1000 height 625
click at [560, 360] on div at bounding box center [500, 312] width 1000 height 625
click at [542, 375] on div at bounding box center [500, 312] width 1000 height 625
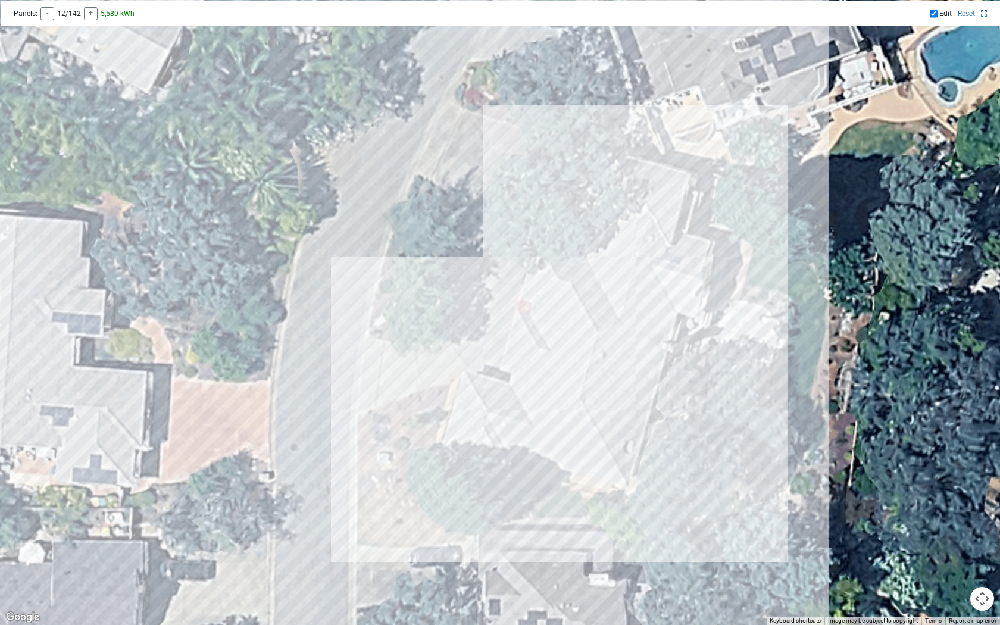
click at [554, 378] on div at bounding box center [500, 312] width 1000 height 625
click at [558, 378] on div at bounding box center [500, 312] width 1000 height 625
click at [570, 383] on div at bounding box center [500, 312] width 1000 height 625
click at [555, 402] on div at bounding box center [500, 312] width 1000 height 625
click at [545, 397] on div at bounding box center [500, 312] width 1000 height 625
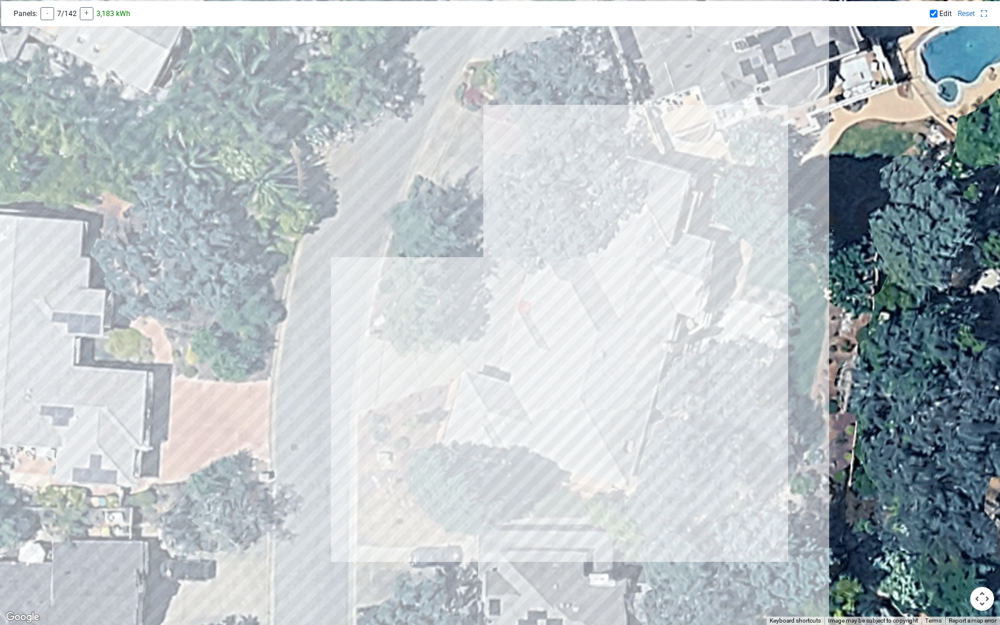
click at [519, 430] on div at bounding box center [500, 312] width 1000 height 625
click at [506, 429] on div at bounding box center [500, 312] width 1000 height 625
click at [509, 413] on div at bounding box center [500, 312] width 1000 height 625
click at [499, 410] on div at bounding box center [500, 312] width 1000 height 625
click at [492, 401] on div at bounding box center [500, 312] width 1000 height 625
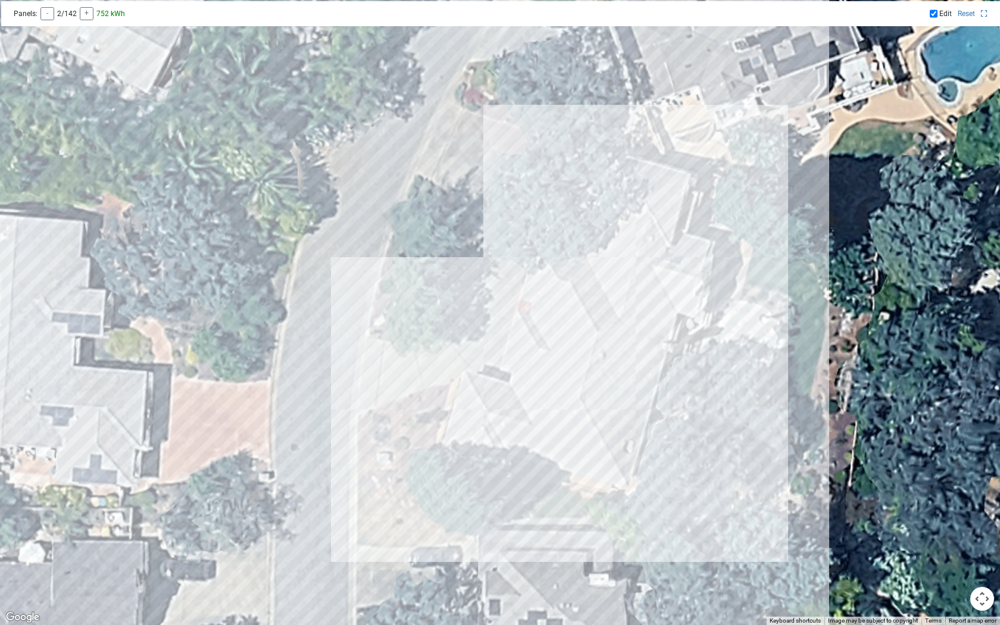
click at [494, 386] on div at bounding box center [500, 312] width 1000 height 625
click at [499, 389] on div at bounding box center [500, 312] width 1000 height 625
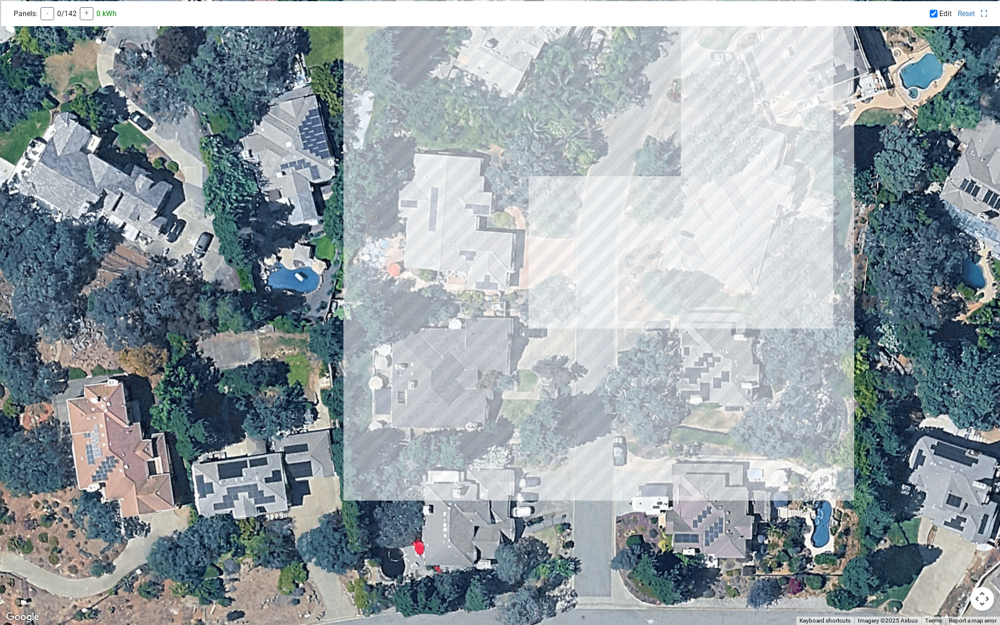
drag, startPoint x: 349, startPoint y: 489, endPoint x: 538, endPoint y: 360, distance: 229.6
click at [541, 360] on div at bounding box center [500, 312] width 1000 height 625
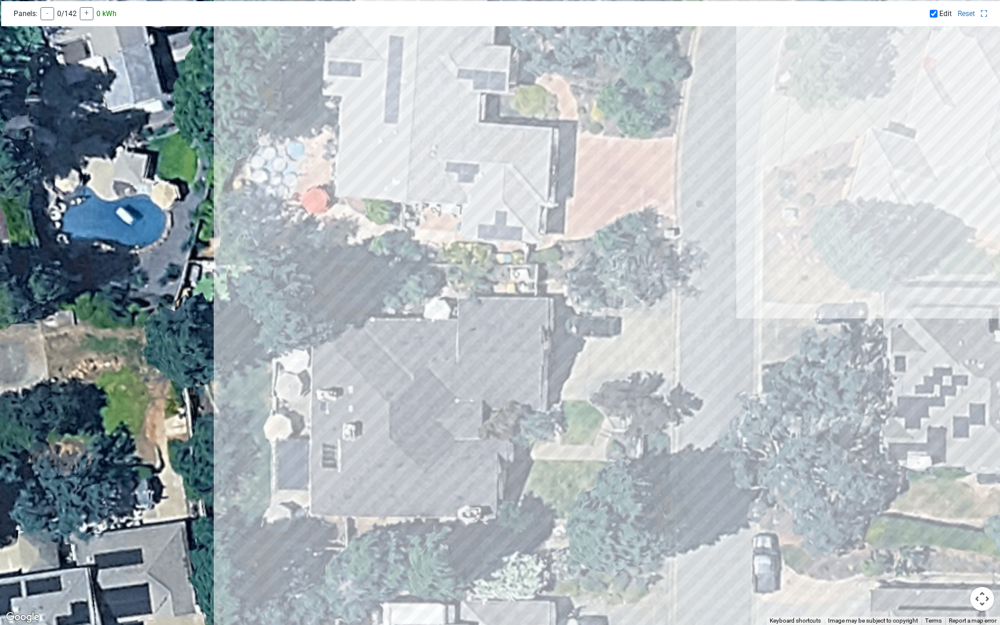
click at [836, 171] on div at bounding box center [500, 312] width 1000 height 625
click at [836, 14] on input "Edit" at bounding box center [934, 14] width 8 height 8
checkbox input "false"
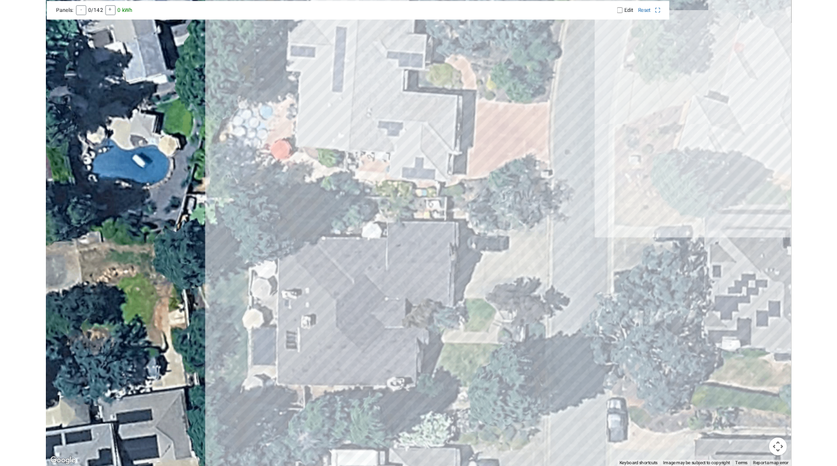
scroll to position [521, 0]
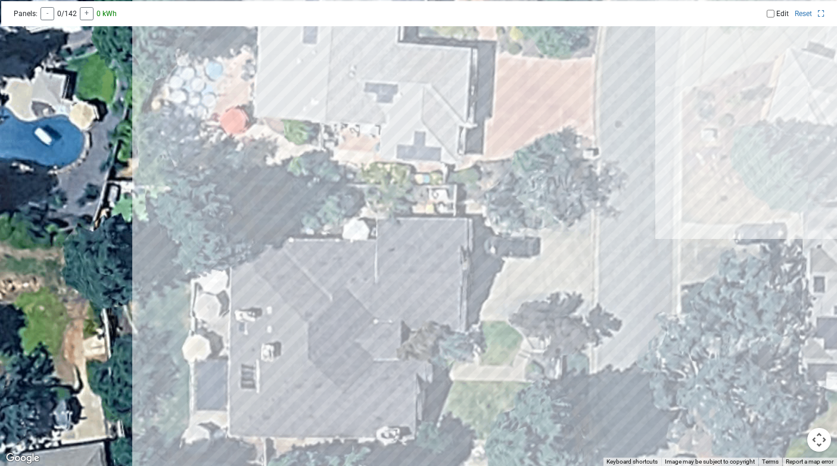
click at [826, 13] on div "Edit Reset" at bounding box center [625, 14] width 412 height 8
click at [821, 14] on icon at bounding box center [820, 13] width 7 height 7
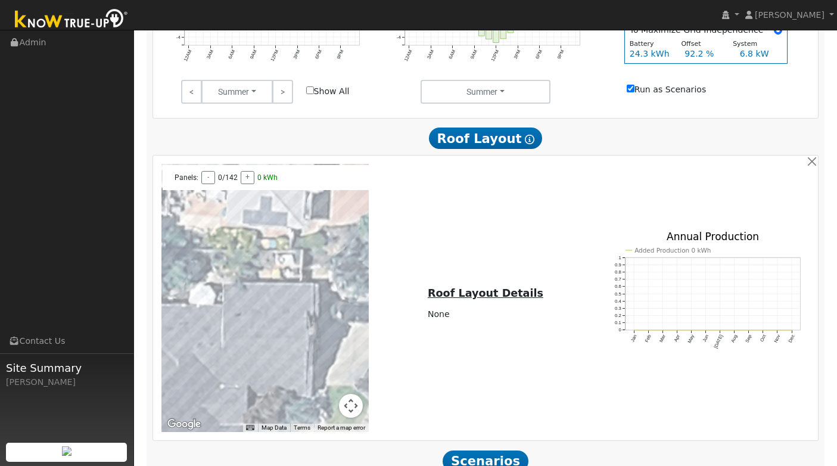
click at [283, 333] on div at bounding box center [265, 298] width 208 height 268
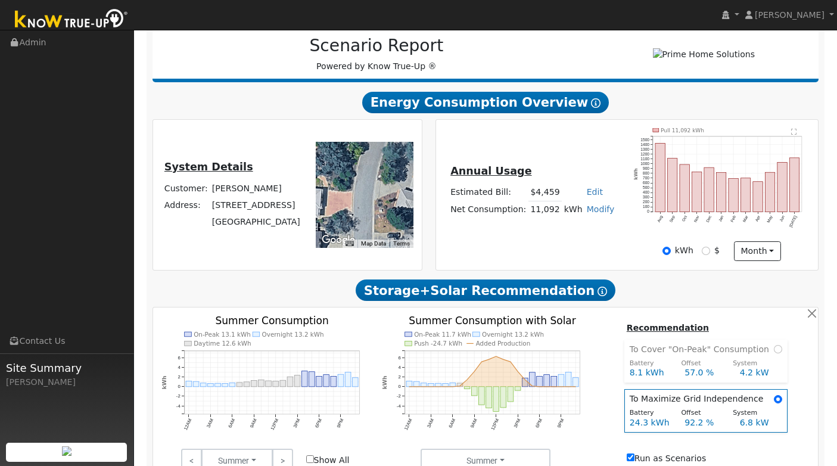
scroll to position [137, 0]
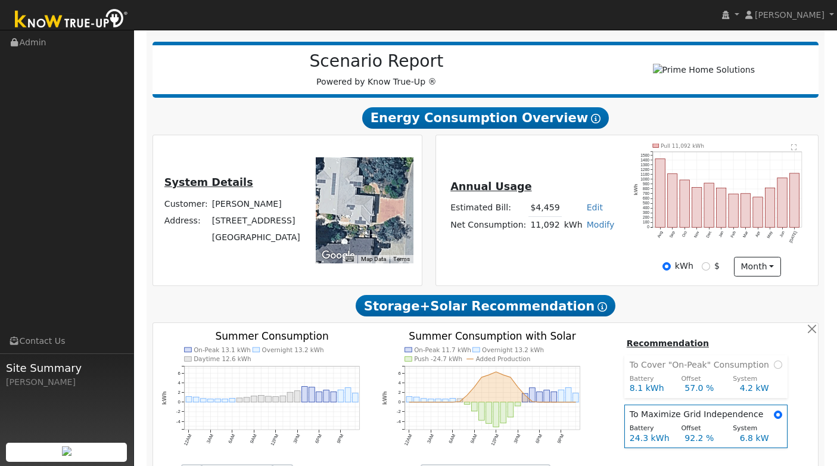
drag, startPoint x: 357, startPoint y: 231, endPoint x: 411, endPoint y: 222, distance: 55.5
click at [411, 223] on div at bounding box center [365, 210] width 98 height 106
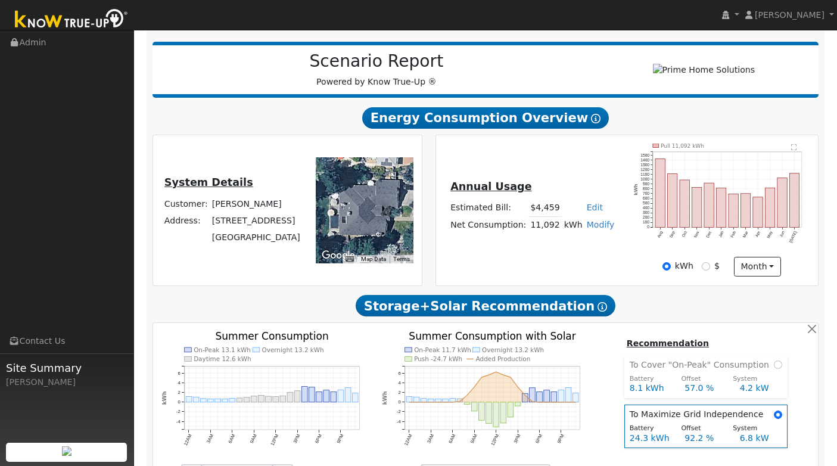
drag, startPoint x: 363, startPoint y: 234, endPoint x: 388, endPoint y: 172, distance: 66.8
click at [388, 172] on div at bounding box center [365, 210] width 98 height 106
click at [380, 225] on div at bounding box center [365, 210] width 98 height 106
click at [356, 316] on h2 "Storage+Solar Recommendation Show Help" at bounding box center [485, 306] width 666 height 22
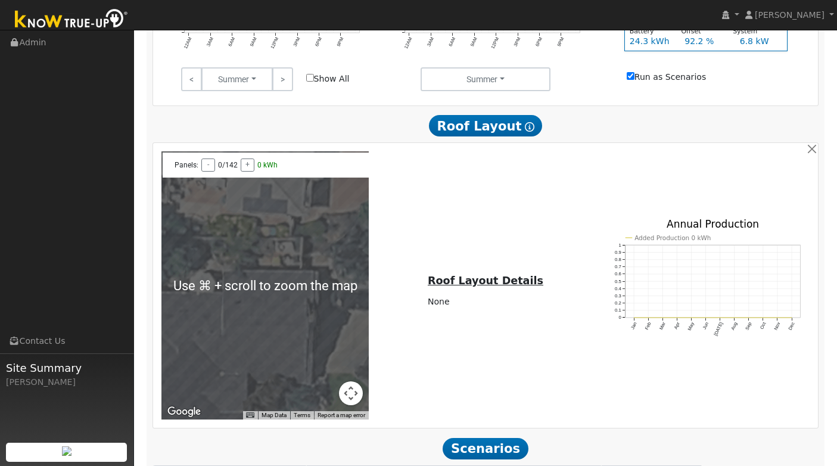
scroll to position [544, 0]
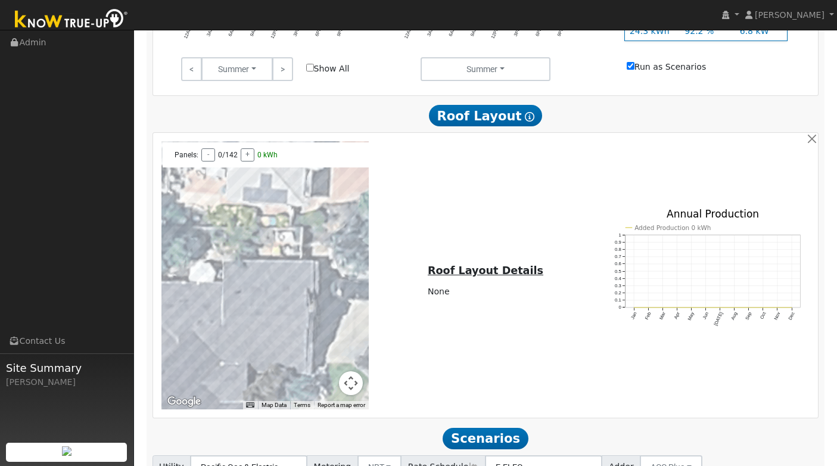
click at [347, 356] on div at bounding box center [265, 275] width 208 height 268
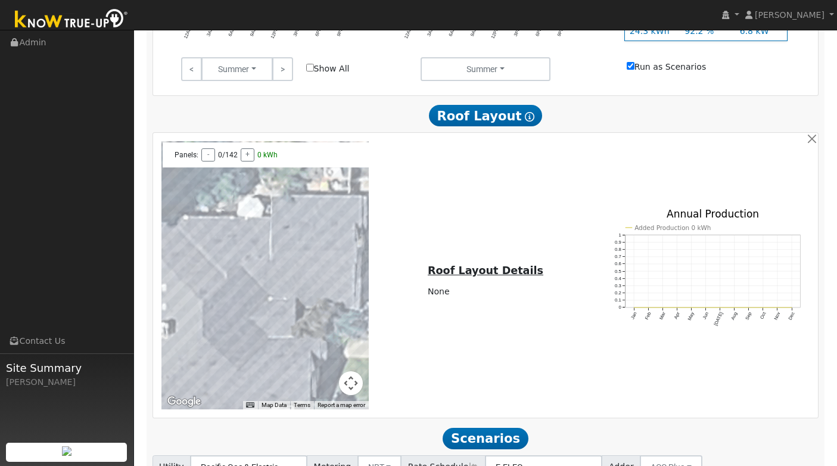
drag, startPoint x: 283, startPoint y: 354, endPoint x: 334, endPoint y: 284, distance: 86.6
click at [333, 286] on div at bounding box center [265, 275] width 208 height 268
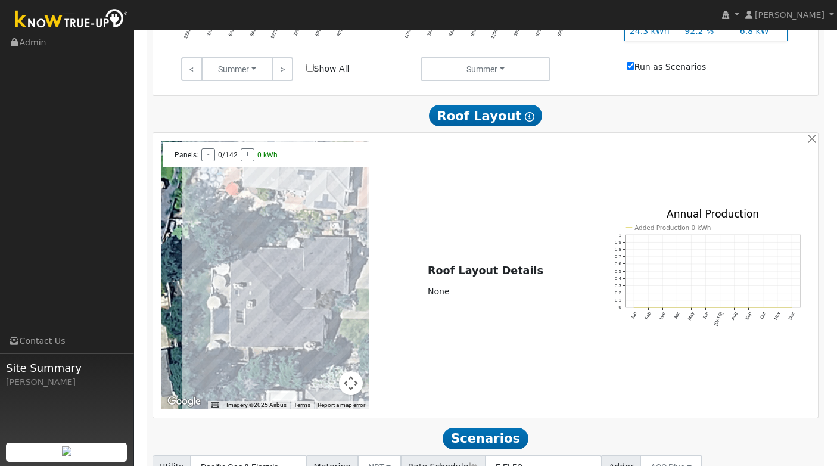
click at [402, 192] on div "← Move left → Move right ↑ Move up ↓ Move down + Zoom in - Zoom out Home Jump l…" at bounding box center [485, 275] width 661 height 268
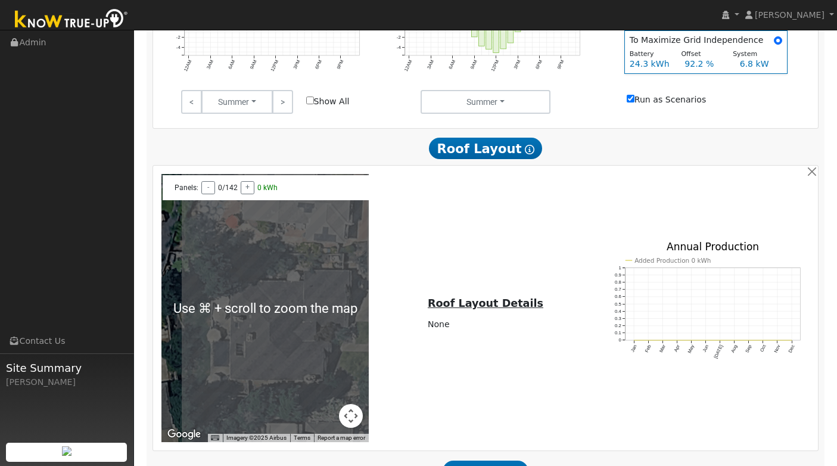
scroll to position [510, 0]
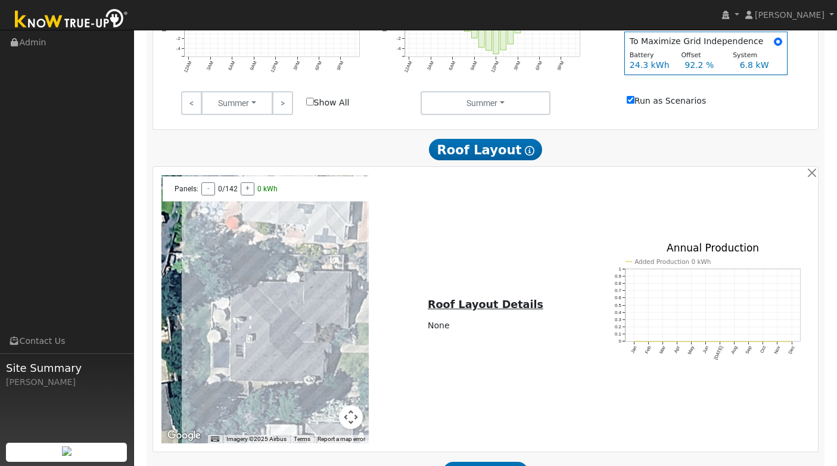
click at [420, 257] on div "← Move left → Move right ↑ Move up ↓ Move down + Zoom in - Zoom out Home Jump l…" at bounding box center [485, 309] width 661 height 268
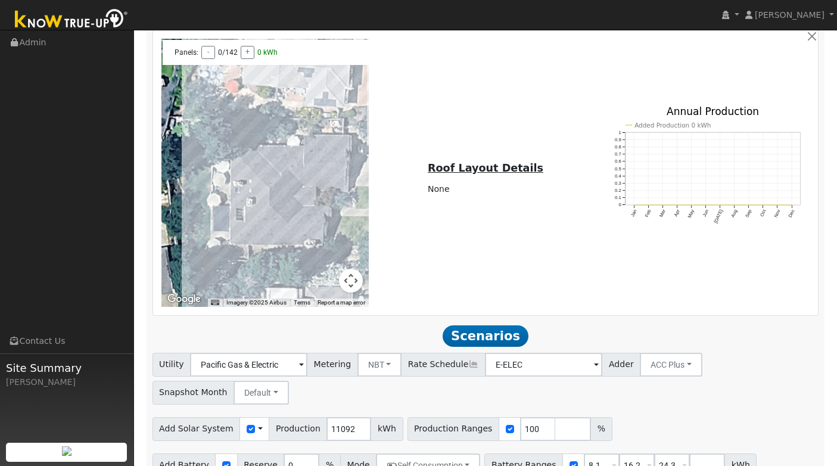
scroll to position [611, 0]
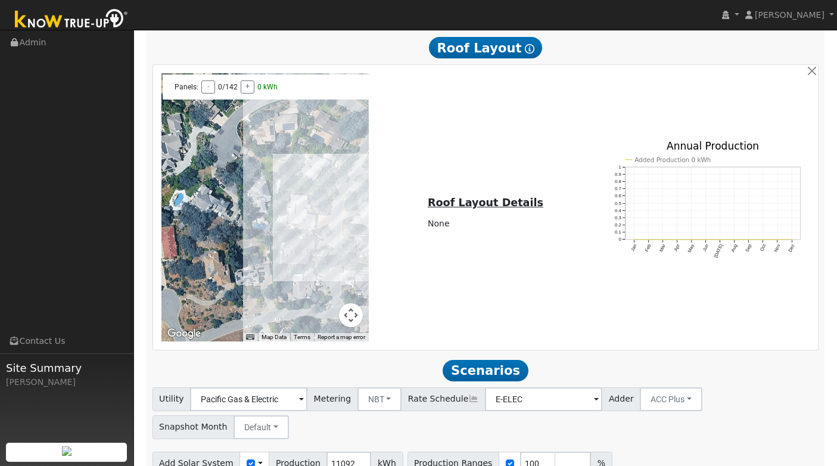
drag, startPoint x: 322, startPoint y: 259, endPoint x: 311, endPoint y: 251, distance: 13.2
click at [311, 252] on div at bounding box center [265, 207] width 208 height 268
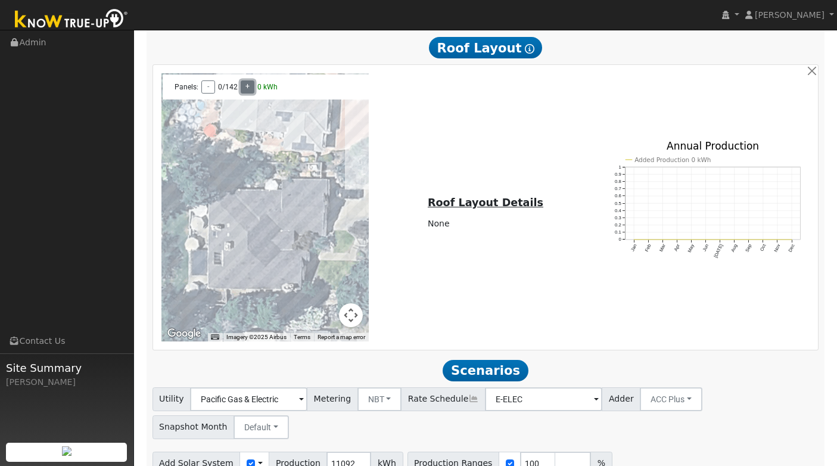
click at [248, 93] on button "+" at bounding box center [248, 86] width 14 height 13
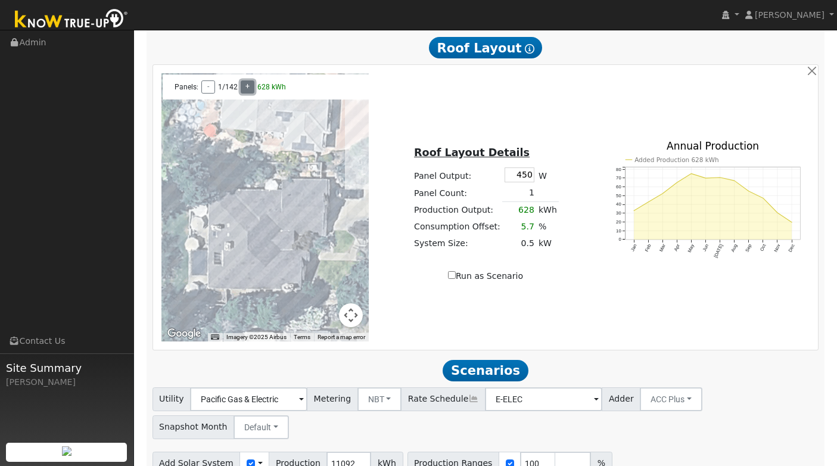
click at [248, 93] on button "+" at bounding box center [248, 86] width 14 height 13
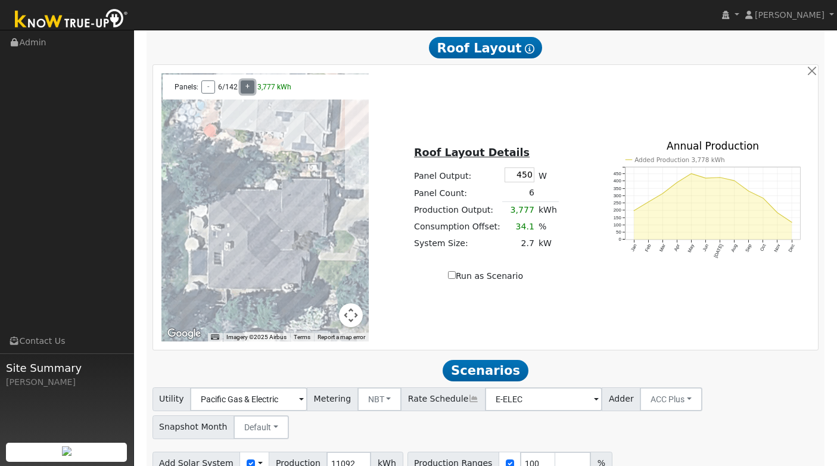
click at [248, 93] on button "+" at bounding box center [248, 86] width 14 height 13
click at [248, 93] on button "+" at bounding box center [252, 86] width 14 height 13
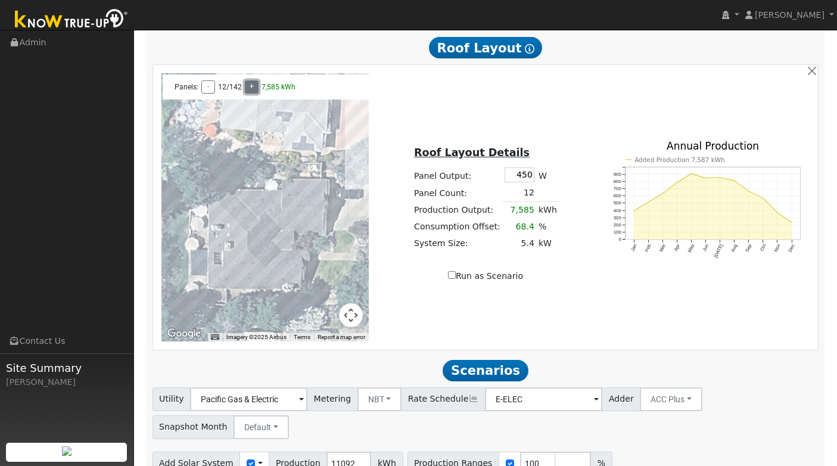
click at [248, 93] on button "+" at bounding box center [252, 86] width 14 height 13
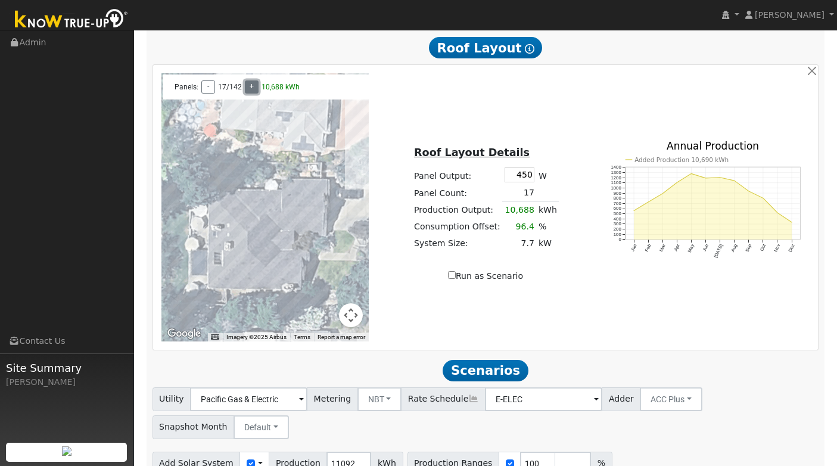
click at [248, 93] on button "+" at bounding box center [252, 86] width 14 height 13
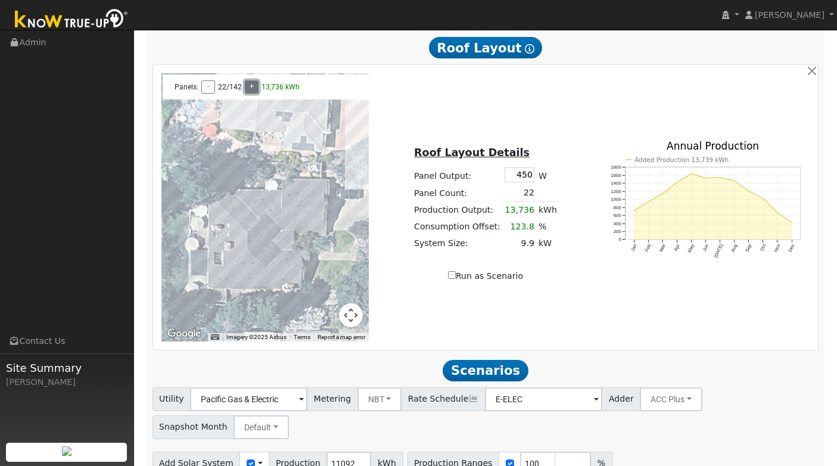
click at [248, 93] on button "+" at bounding box center [252, 86] width 14 height 13
click at [252, 91] on button "+" at bounding box center [252, 86] width 14 height 13
click at [210, 93] on button "-" at bounding box center [208, 86] width 14 height 13
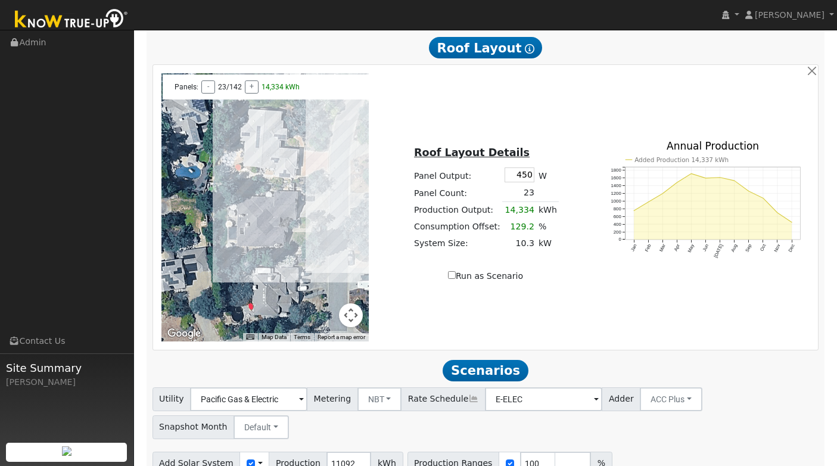
drag, startPoint x: 398, startPoint y: 298, endPoint x: 400, endPoint y: 256, distance: 41.7
click at [400, 256] on div "← Move left → Move right ↑ Move up ↓ Move down + Zoom in - Zoom out Home Jump l…" at bounding box center [485, 207] width 661 height 268
click at [402, 278] on div "Run as Scenario" at bounding box center [486, 276] width 208 height 13
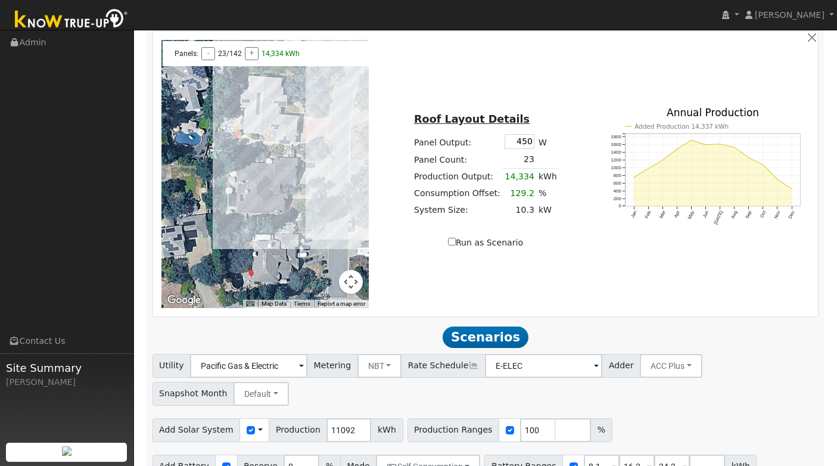
scroll to position [675, 0]
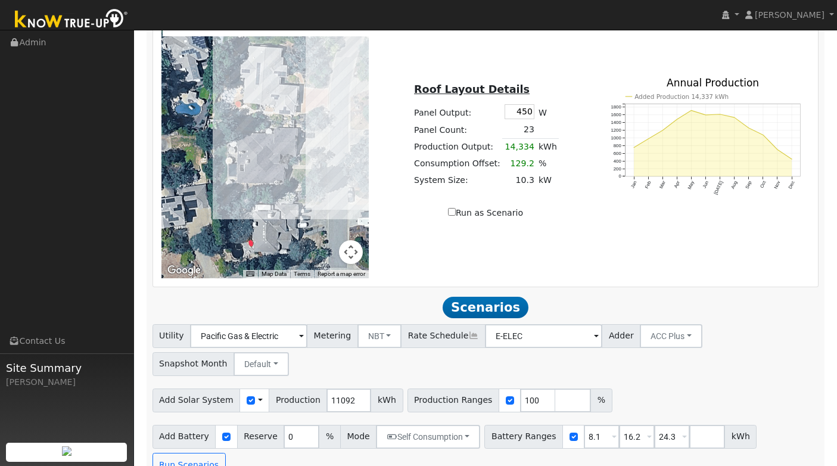
click at [450, 216] on input "Run as Scenario" at bounding box center [452, 212] width 8 height 8
checkbox input "true"
type input "14334"
click at [555, 388] on input "number" at bounding box center [573, 400] width 36 height 24
click at [186, 453] on button "Run Scenarios" at bounding box center [188, 465] width 73 height 24
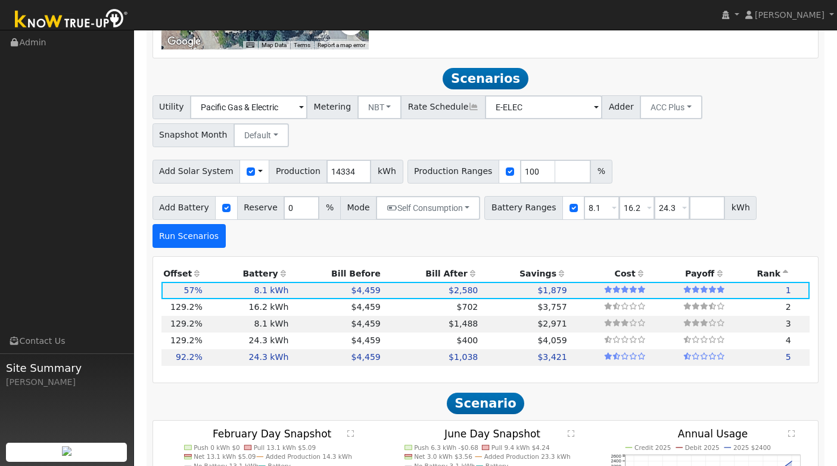
scroll to position [940, 0]
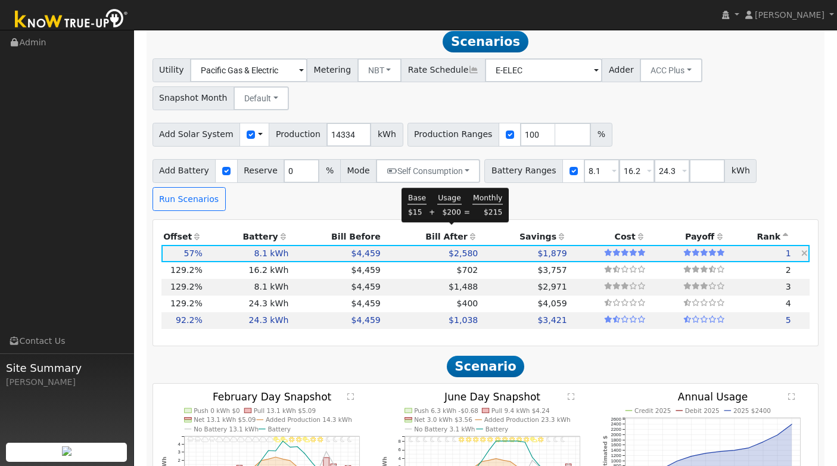
click at [448, 248] on span "$2,580" at bounding box center [462, 253] width 29 height 10
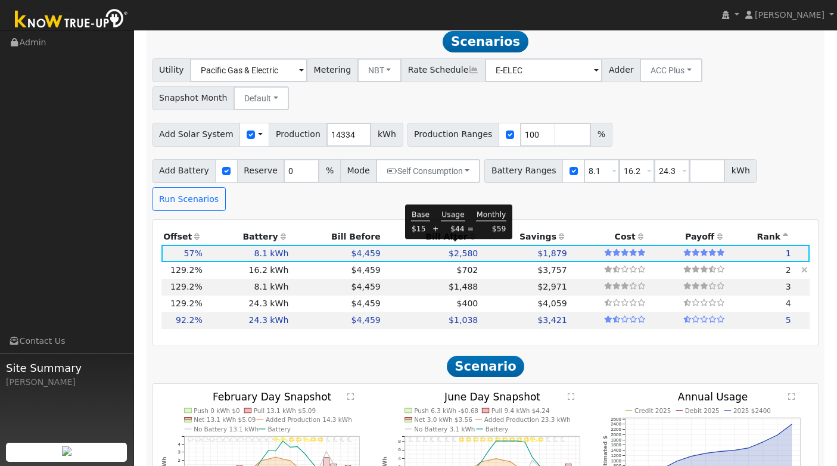
click at [456, 265] on span "$702" at bounding box center [466, 270] width 21 height 10
type input "10.3"
type input "$30,900"
type input "$19,440"
type input "$15,102"
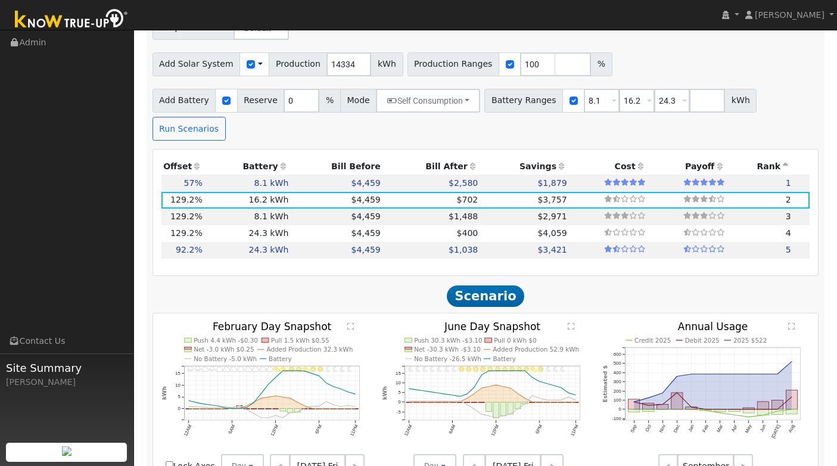
scroll to position [1015, 0]
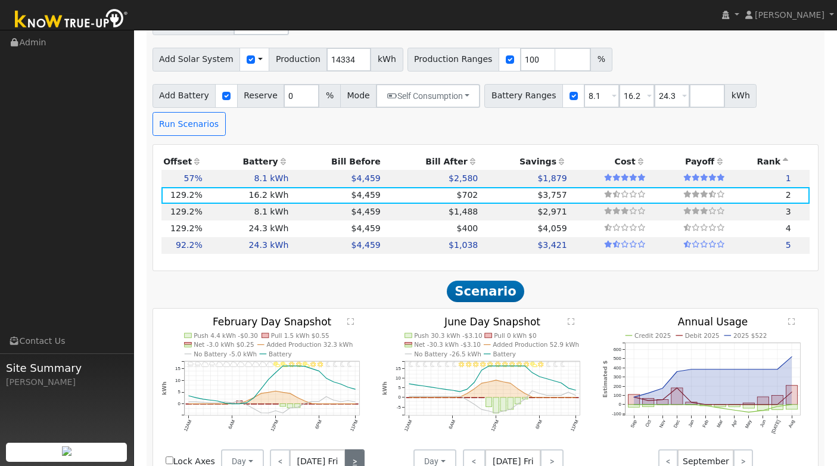
click at [357, 449] on link ">" at bounding box center [355, 461] width 20 height 24
click at [248, 370] on icon "11PM - undefined 10PM - Cloudy 9PM - Cloudy 8PM - MostlyCloudy 7PM - Cloudy 6PM…" at bounding box center [265, 391] width 208 height 148
click at [349, 317] on text "" at bounding box center [350, 321] width 7 height 8
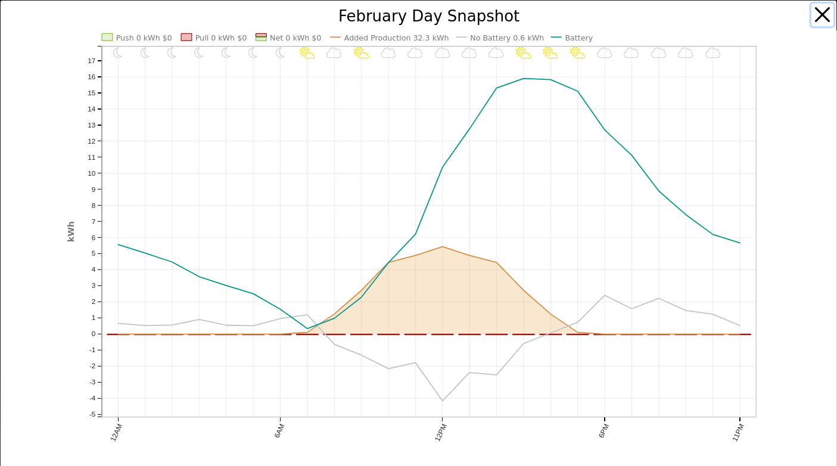
click at [819, 17] on button "button" at bounding box center [822, 15] width 23 height 23
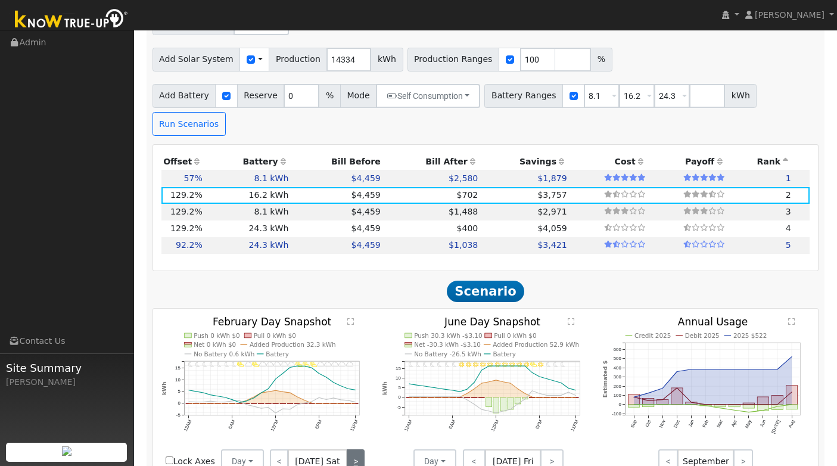
click at [354, 449] on link ">" at bounding box center [356, 461] width 18 height 24
click at [276, 449] on link "<" at bounding box center [278, 461] width 17 height 24
click at [276, 449] on link "<" at bounding box center [279, 461] width 18 height 24
click at [276, 449] on link "<" at bounding box center [280, 461] width 20 height 24
click at [276, 449] on link "<" at bounding box center [278, 461] width 17 height 24
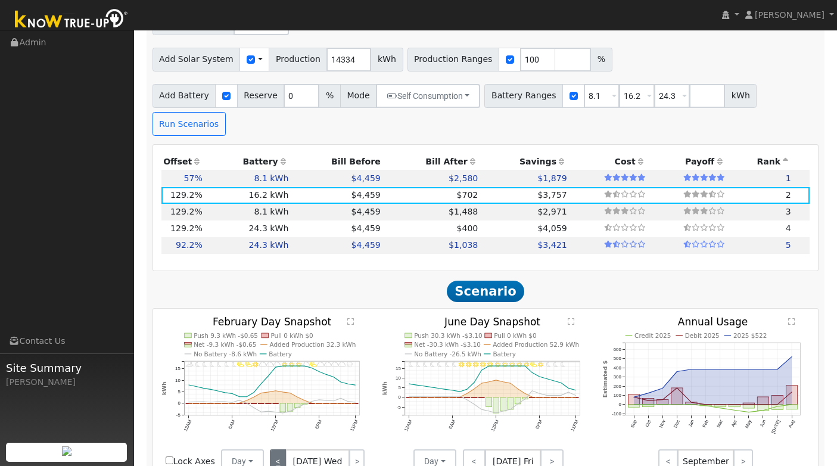
click at [276, 449] on link "<" at bounding box center [278, 461] width 16 height 24
click at [276, 449] on link "<" at bounding box center [279, 461] width 18 height 24
click at [276, 449] on link "<" at bounding box center [278, 461] width 16 height 24
click at [276, 449] on link "<" at bounding box center [278, 461] width 17 height 24
click at [276, 449] on link "<" at bounding box center [279, 461] width 18 height 24
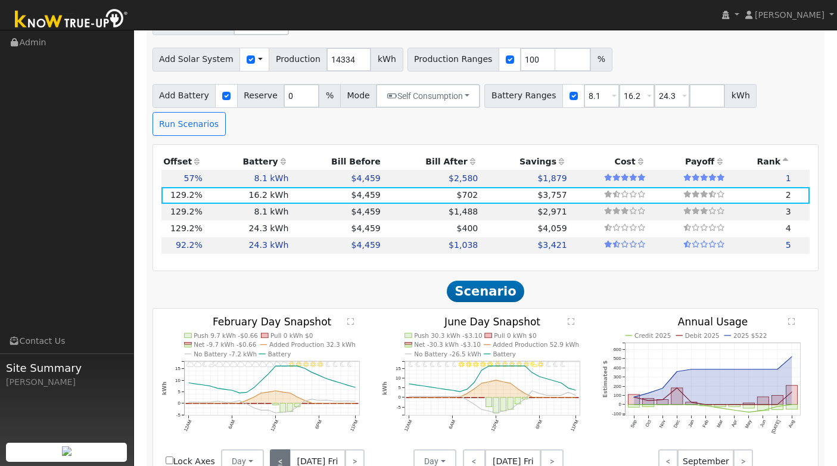
click at [276, 449] on link "<" at bounding box center [280, 461] width 20 height 24
click at [276, 449] on link "<" at bounding box center [278, 461] width 17 height 24
click at [276, 449] on link "<" at bounding box center [278, 461] width 16 height 24
click at [276, 449] on link "<" at bounding box center [279, 461] width 18 height 24
click at [276, 449] on link "<" at bounding box center [278, 461] width 16 height 24
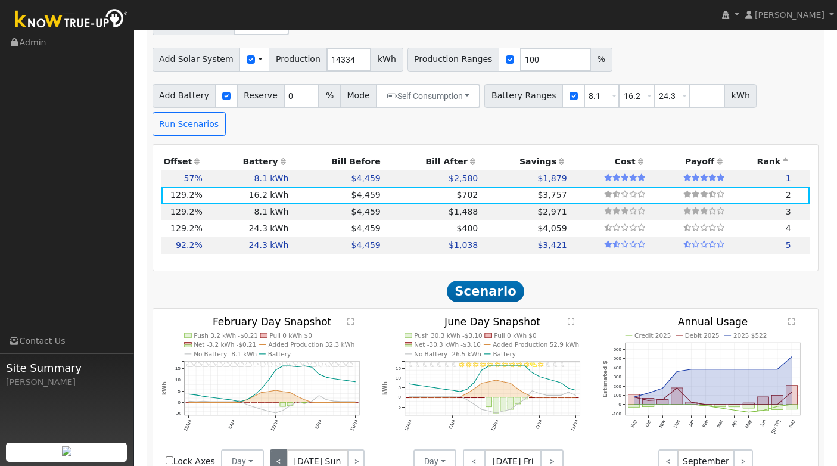
click at [276, 449] on link "<" at bounding box center [278, 461] width 17 height 24
click at [276, 449] on div "< Feb 1 Sat >" at bounding box center [317, 461] width 107 height 24
click at [279, 449] on div "< Feb 1 Sat >" at bounding box center [317, 461] width 107 height 24
click at [254, 449] on button "Day" at bounding box center [242, 461] width 43 height 24
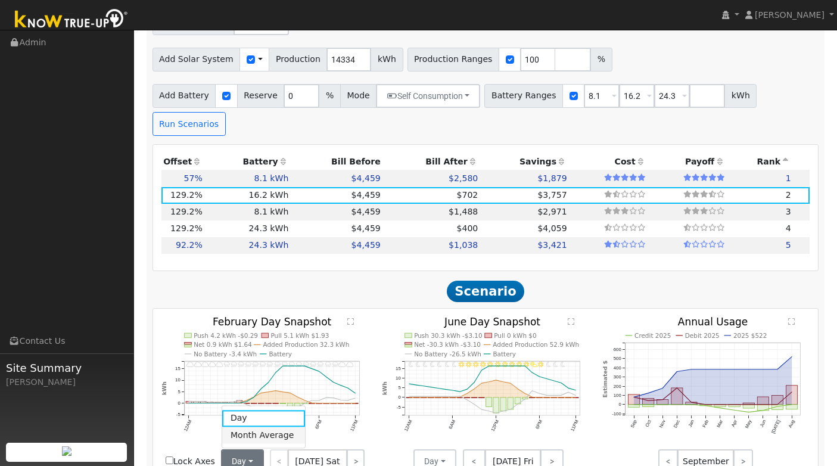
click at [257, 426] on link "Month Average" at bounding box center [263, 434] width 83 height 17
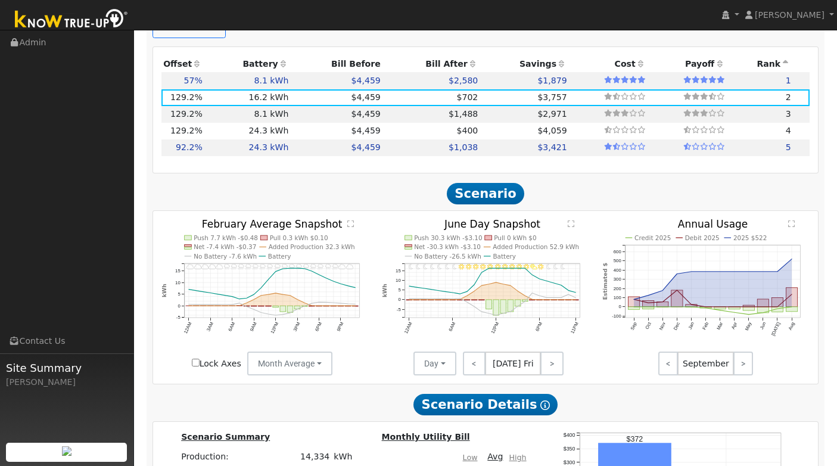
scroll to position [1114, 0]
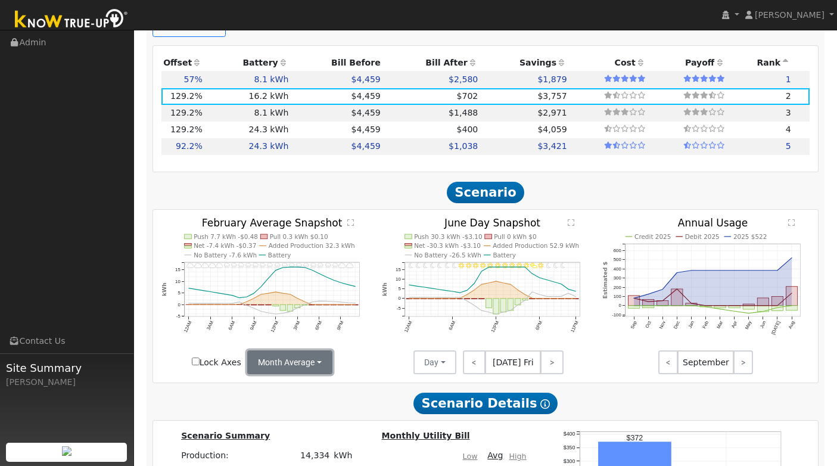
click at [320, 350] on button "Month Average" at bounding box center [289, 362] width 85 height 24
click at [356, 331] on icon "Invalid date - undefined Invalid date - Cloudy Invalid date - Cloudy Invalid da…" at bounding box center [265, 292] width 208 height 148
click at [436, 350] on button "Day" at bounding box center [434, 362] width 43 height 24
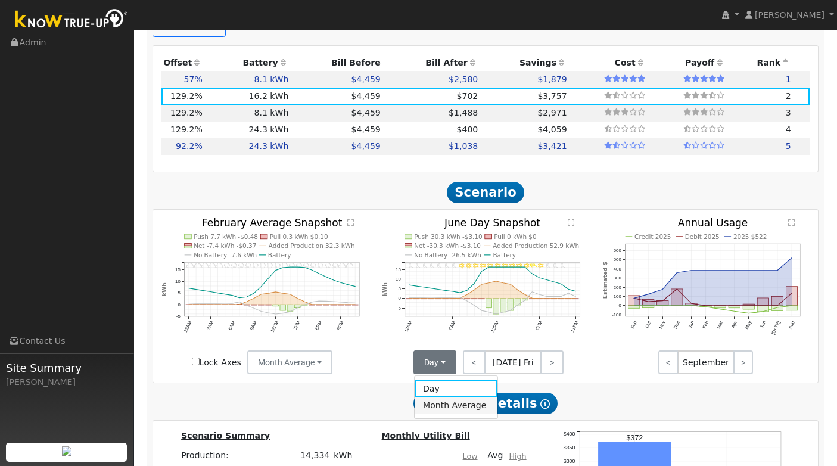
click at [433, 397] on link "Month Average" at bounding box center [455, 405] width 83 height 17
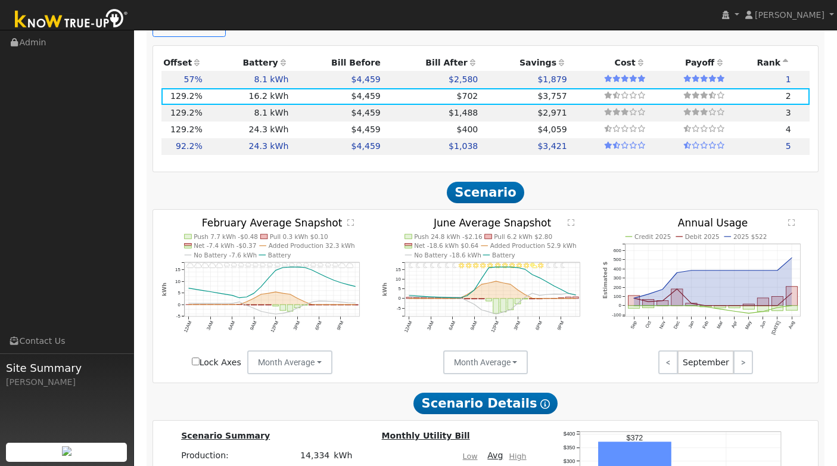
click at [572, 218] on text "" at bounding box center [570, 222] width 7 height 8
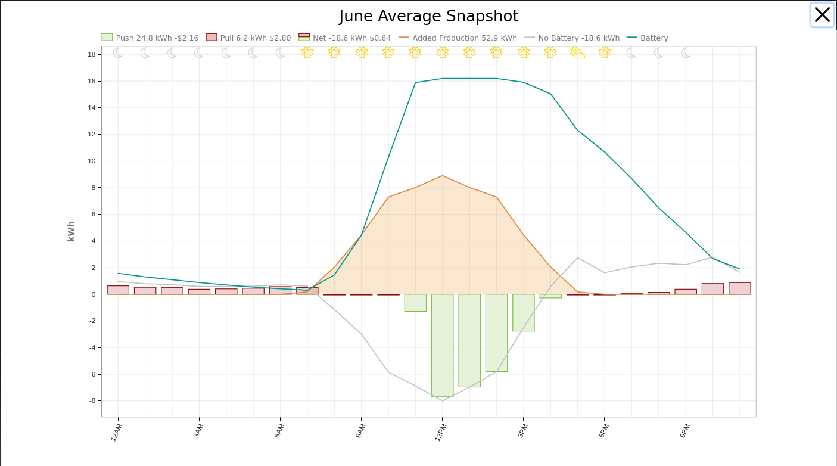
click at [826, 18] on button "button" at bounding box center [822, 15] width 23 height 23
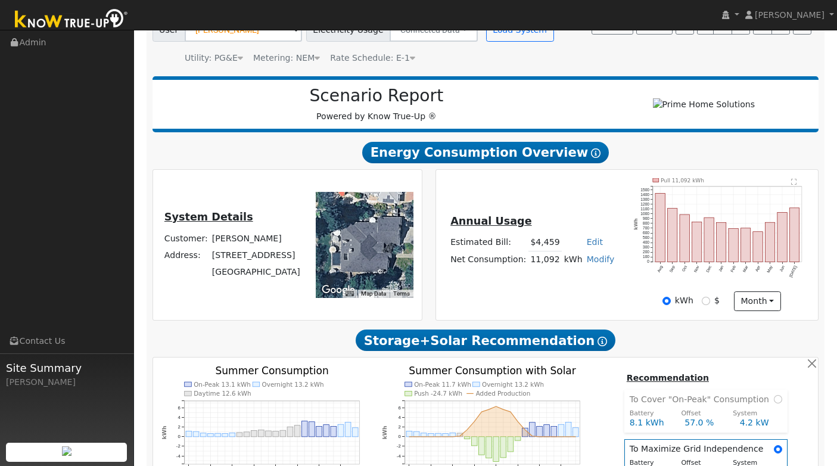
scroll to position [0, 0]
